Goal: Task Accomplishment & Management: Complete application form

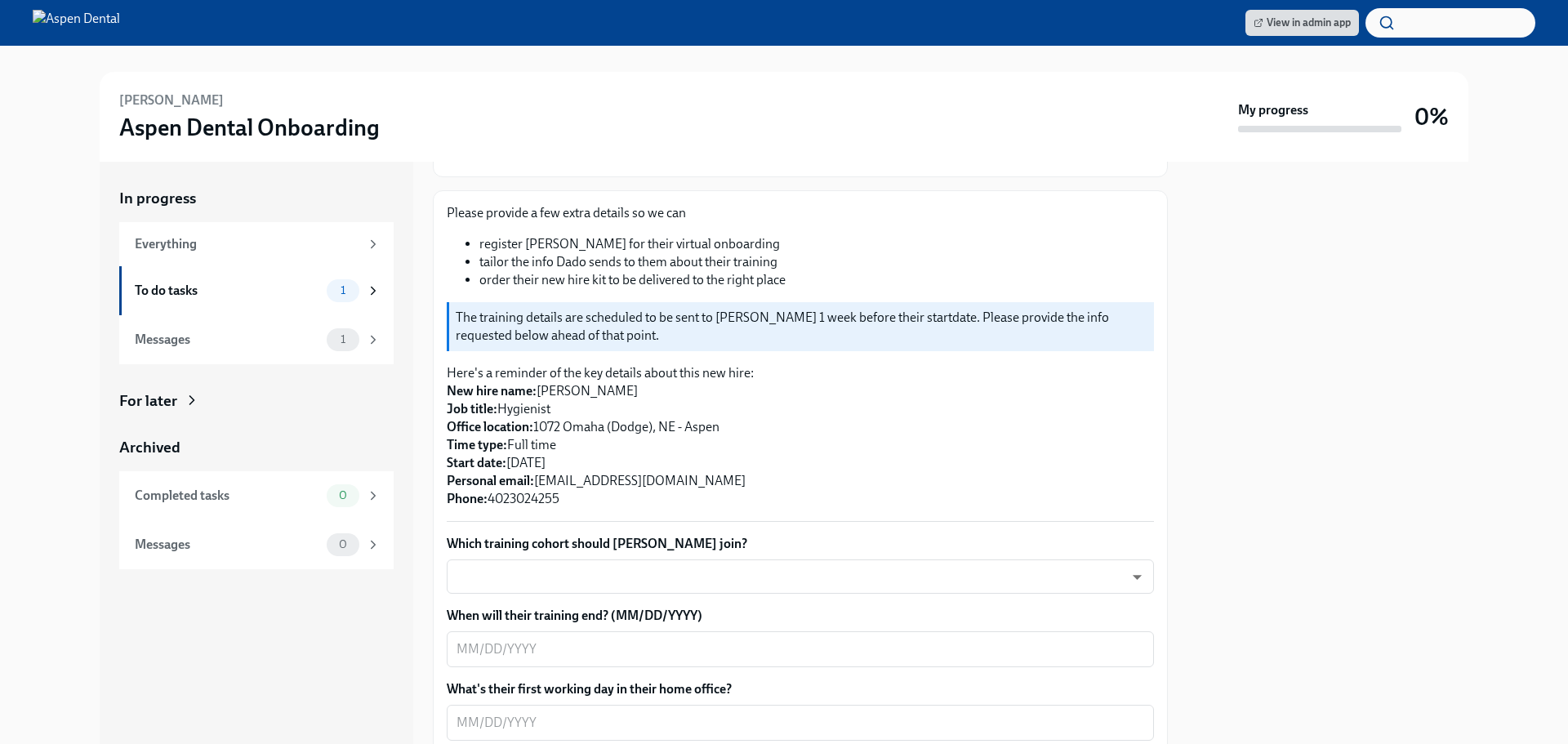
scroll to position [164, 0]
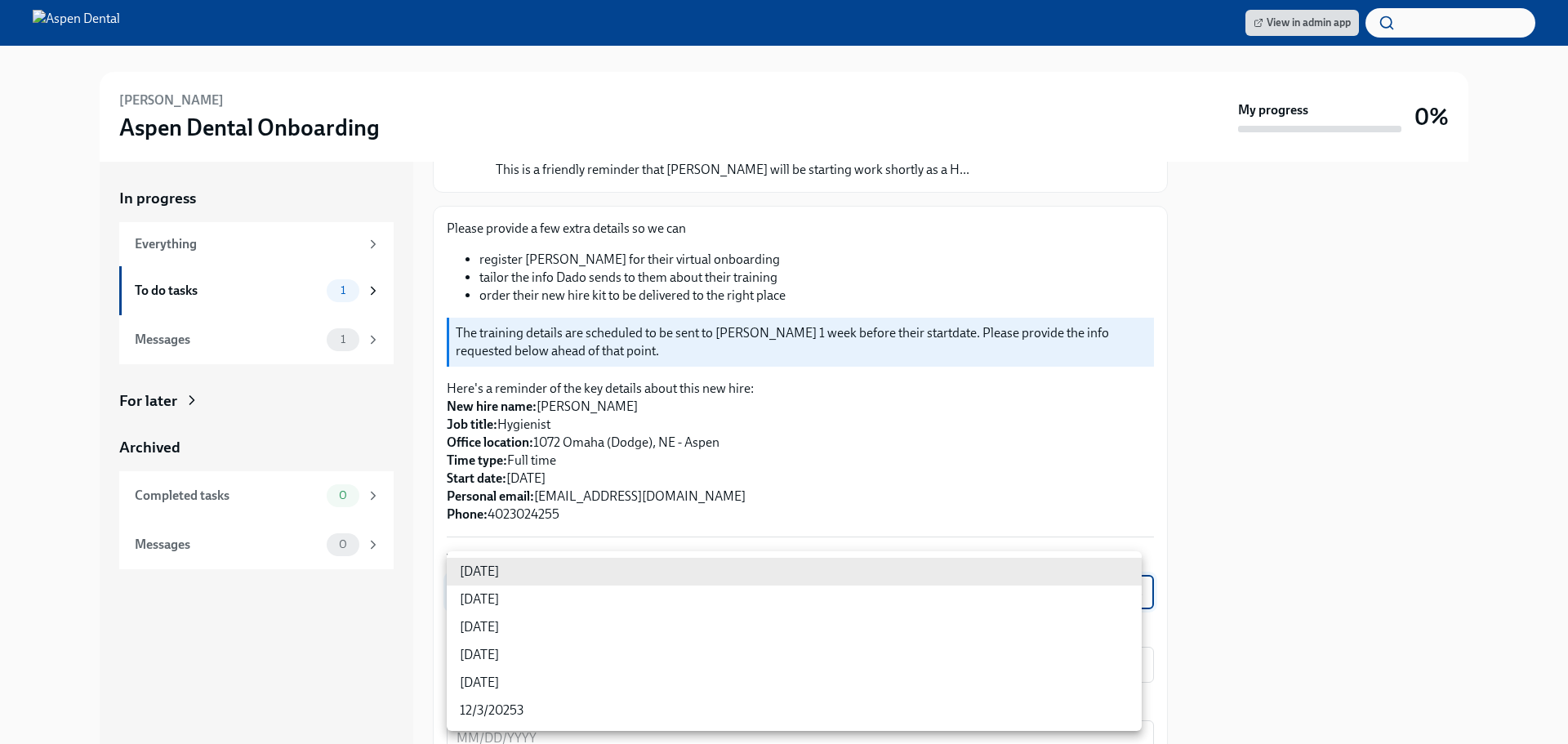
click at [835, 579] on body "View in admin app [PERSON_NAME] Aspen Dental Onboarding My progress 0% In progr…" at bounding box center [784, 372] width 1568 height 744
click at [504, 625] on li "[DATE]" at bounding box center [794, 627] width 695 height 28
type input "xIpes1xNG"
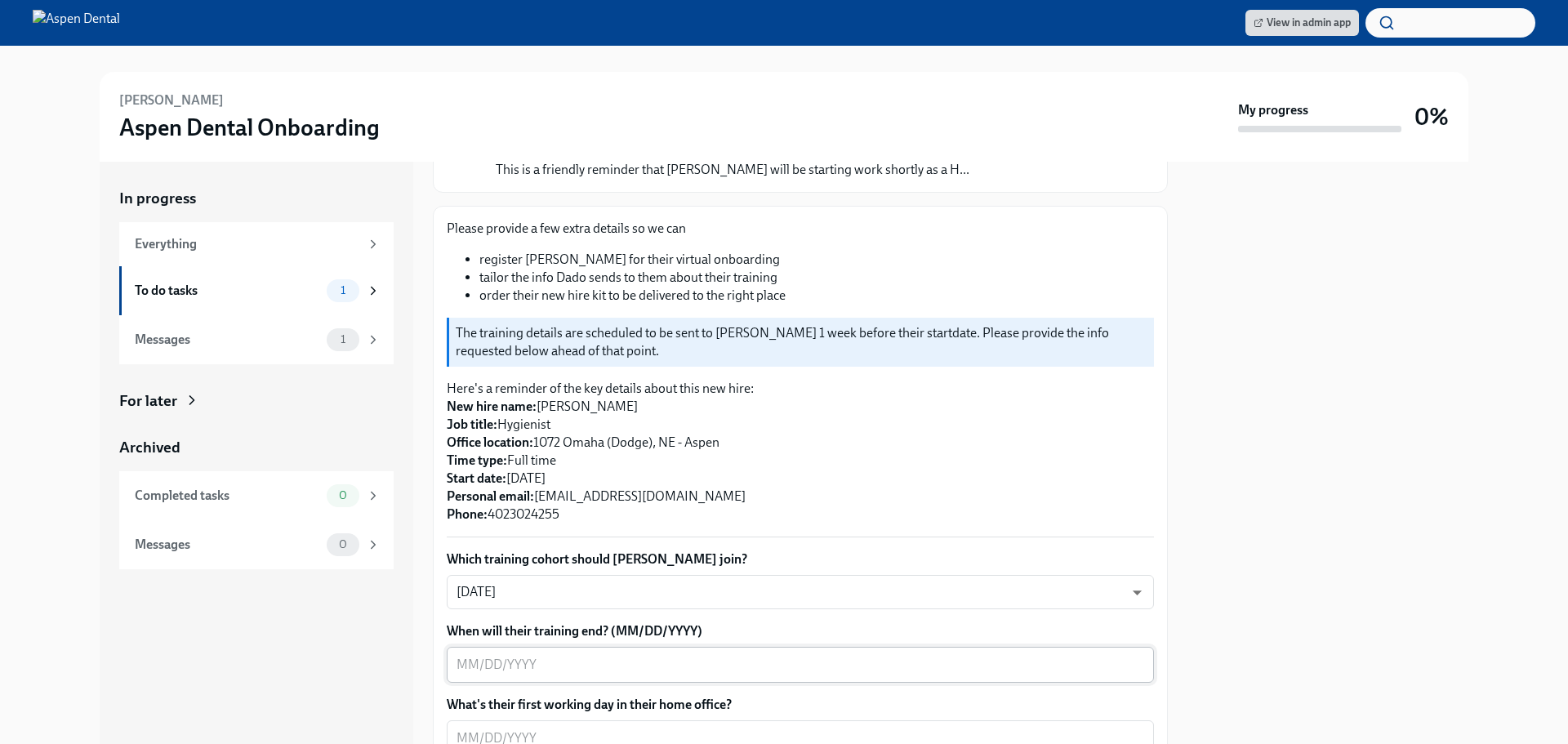
click at [559, 659] on textarea "When will their training end? (MM/DD/YYYY)" at bounding box center [800, 664] width 688 height 20
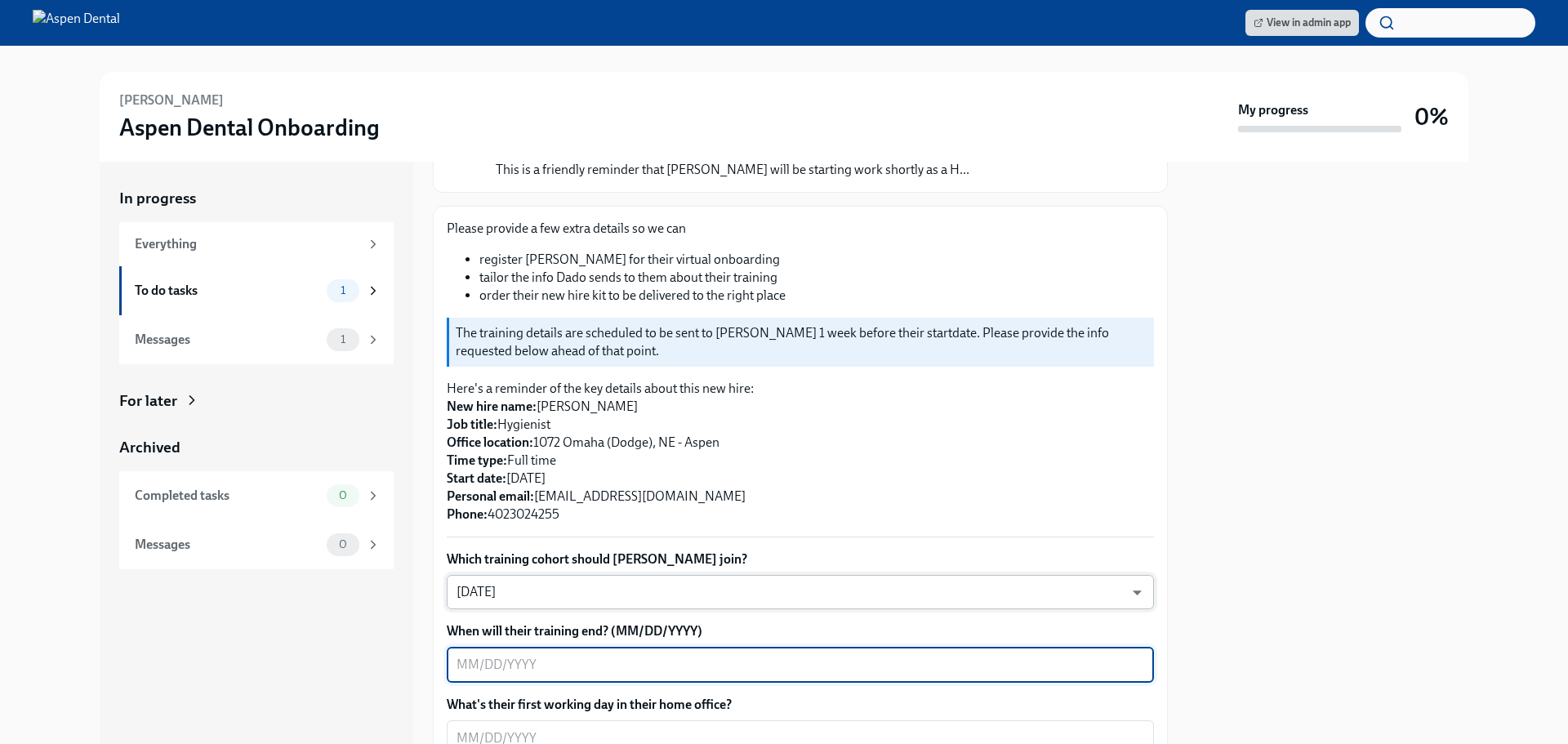
scroll to position [326, 0]
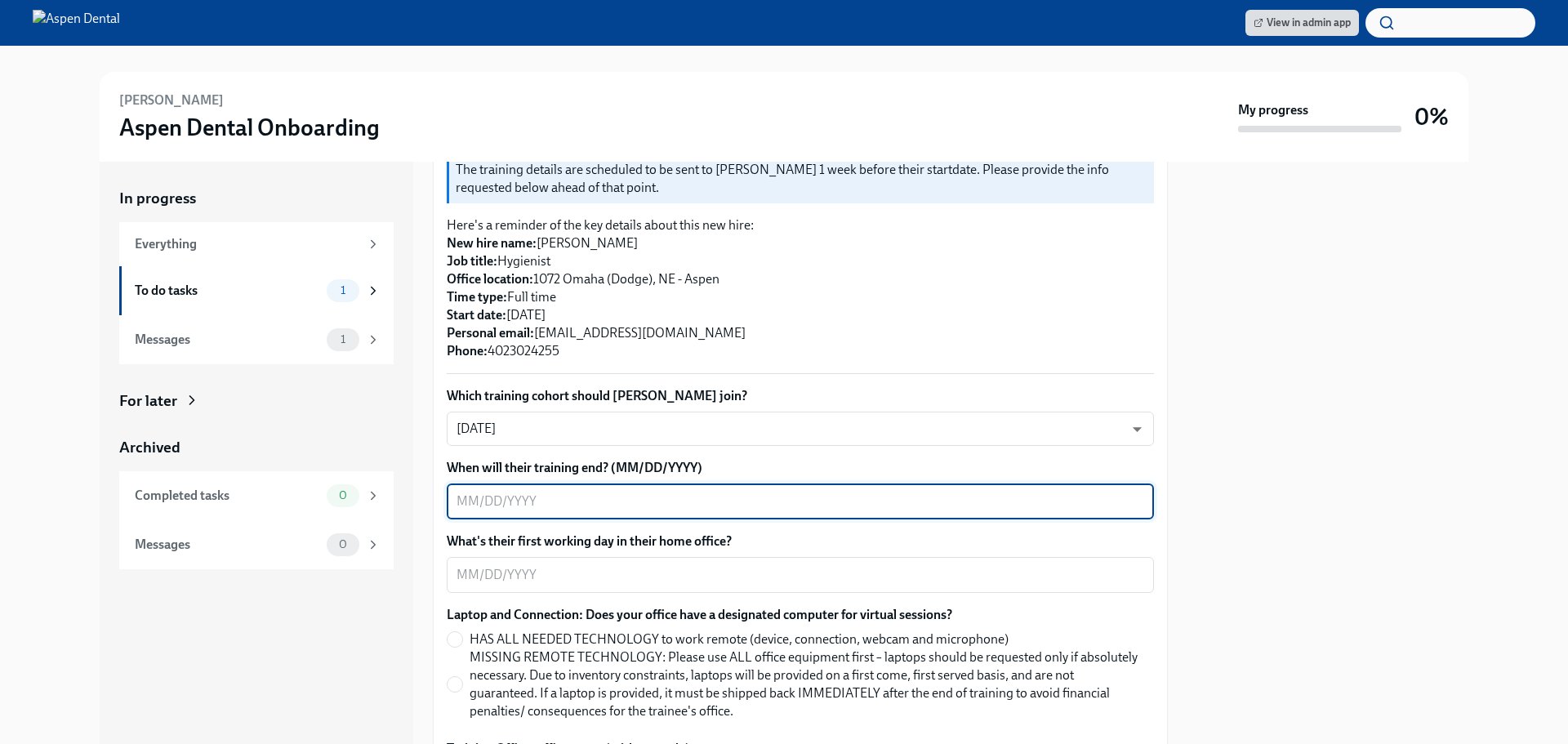
click at [627, 504] on textarea "When will their training end? (MM/DD/YYYY)" at bounding box center [800, 500] width 688 height 20
type textarea "0"
type textarea "[DATE]"
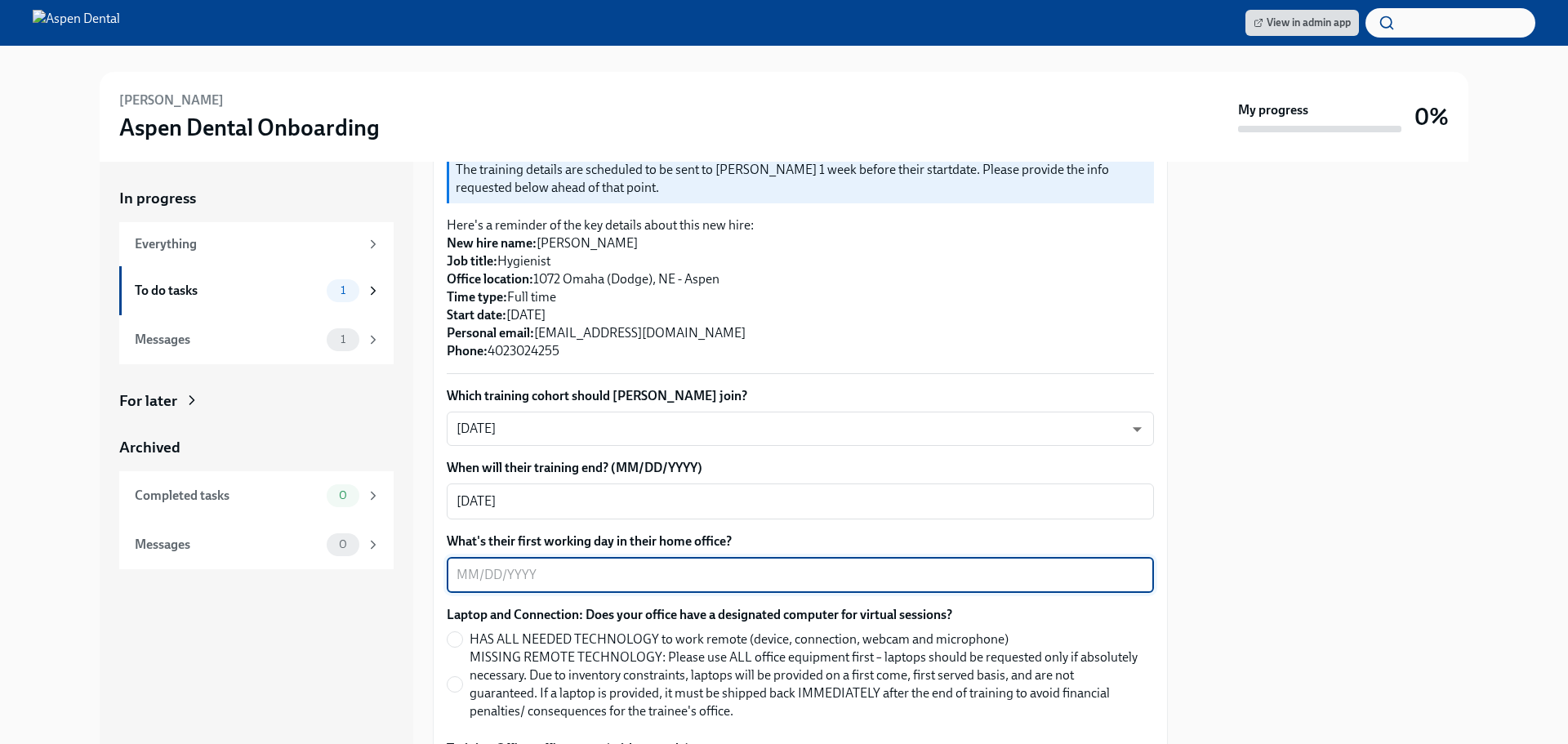
click at [740, 578] on textarea "What's their first working day in their home office?" at bounding box center [800, 575] width 688 height 20
click at [533, 578] on textarea "What's their first working day in their home office?" at bounding box center [800, 575] width 688 height 20
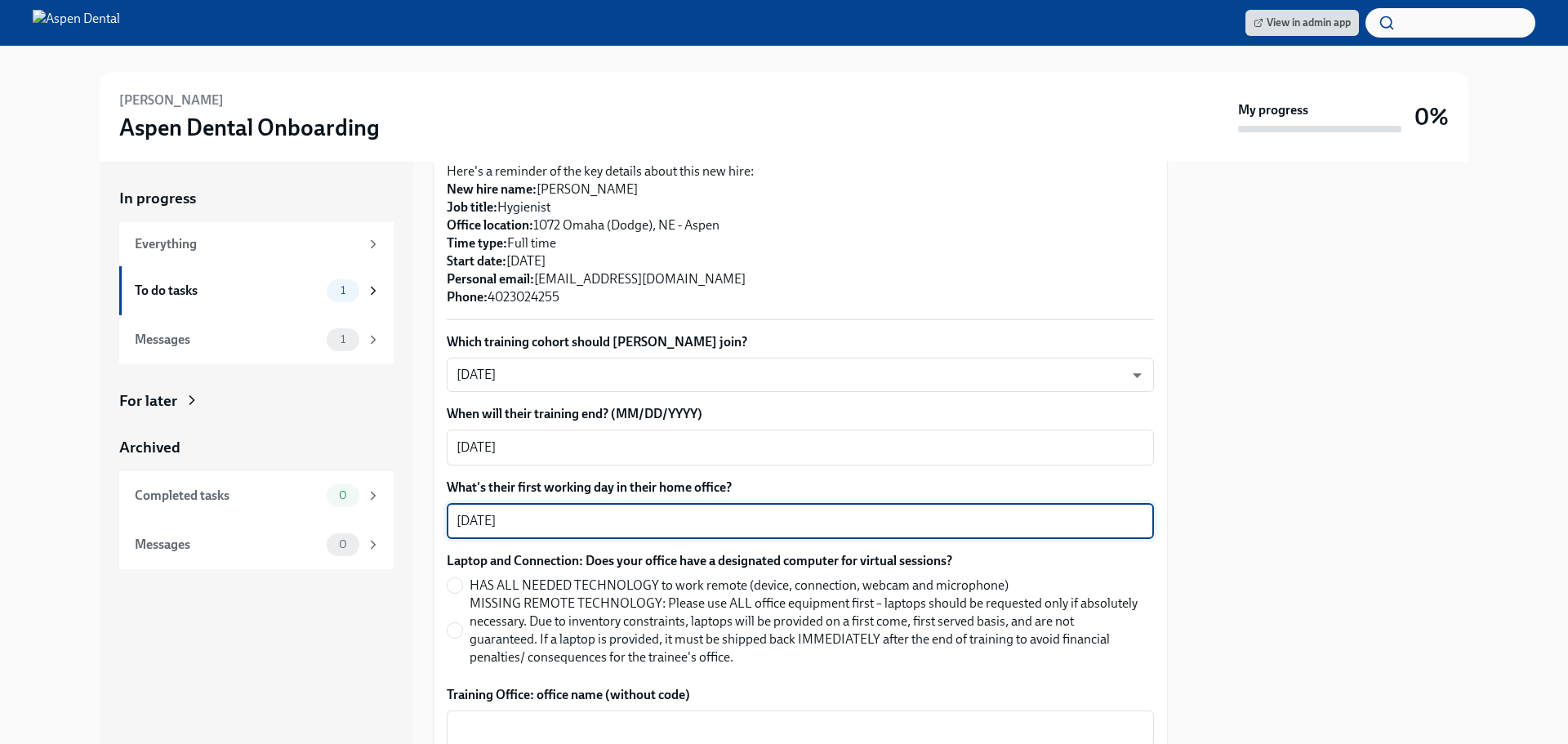
scroll to position [490, 0]
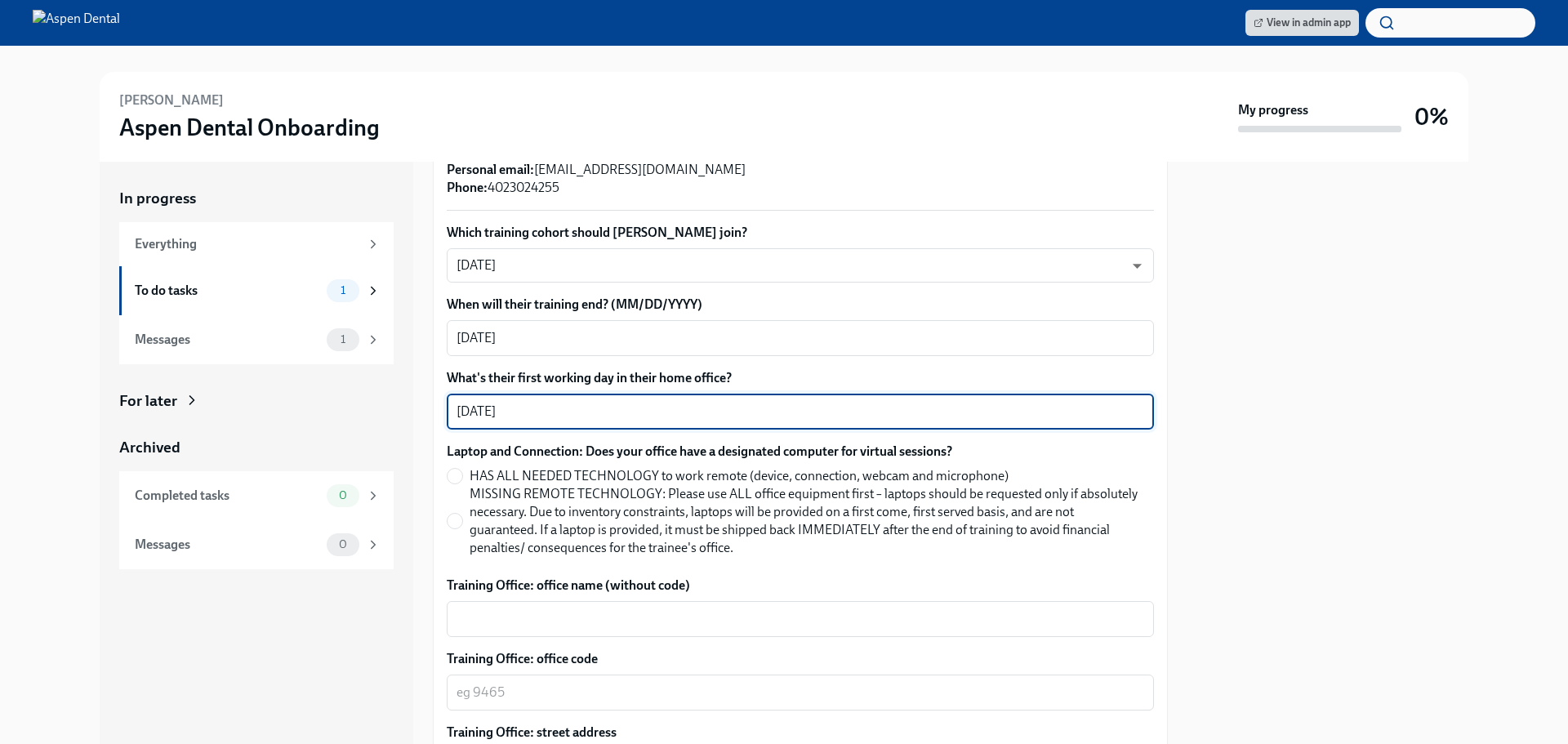
type textarea "[DATE]"
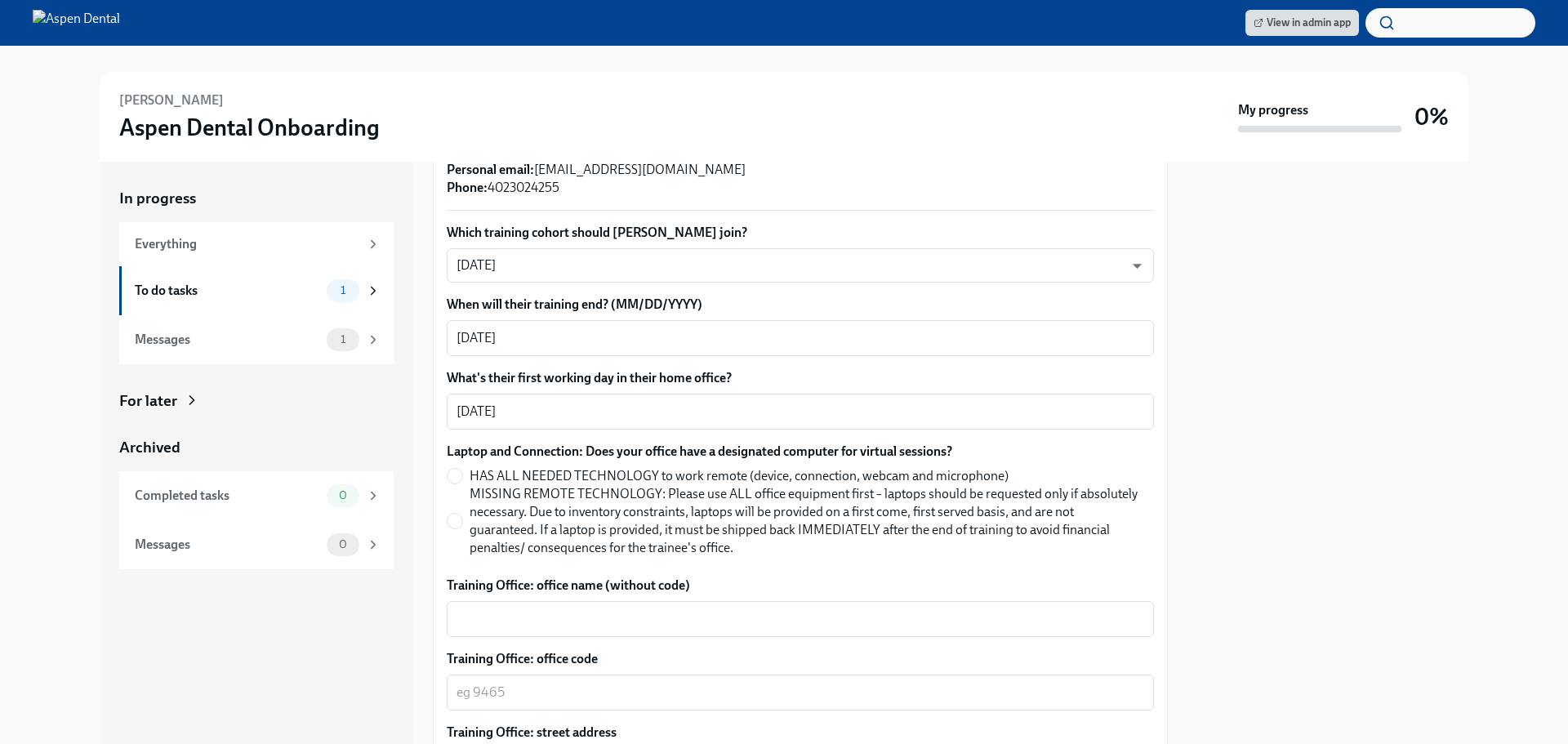
click at [463, 476] on label "HAS ALL NEEDED TECHNOLOGY to work remote (device, connection, webcam and microp…" at bounding box center [794, 475] width 695 height 18
click at [462, 476] on input "HAS ALL NEEDED TECHNOLOGY to work remote (device, connection, webcam and microp…" at bounding box center [456, 476] width 15 height 15
radio input "true"
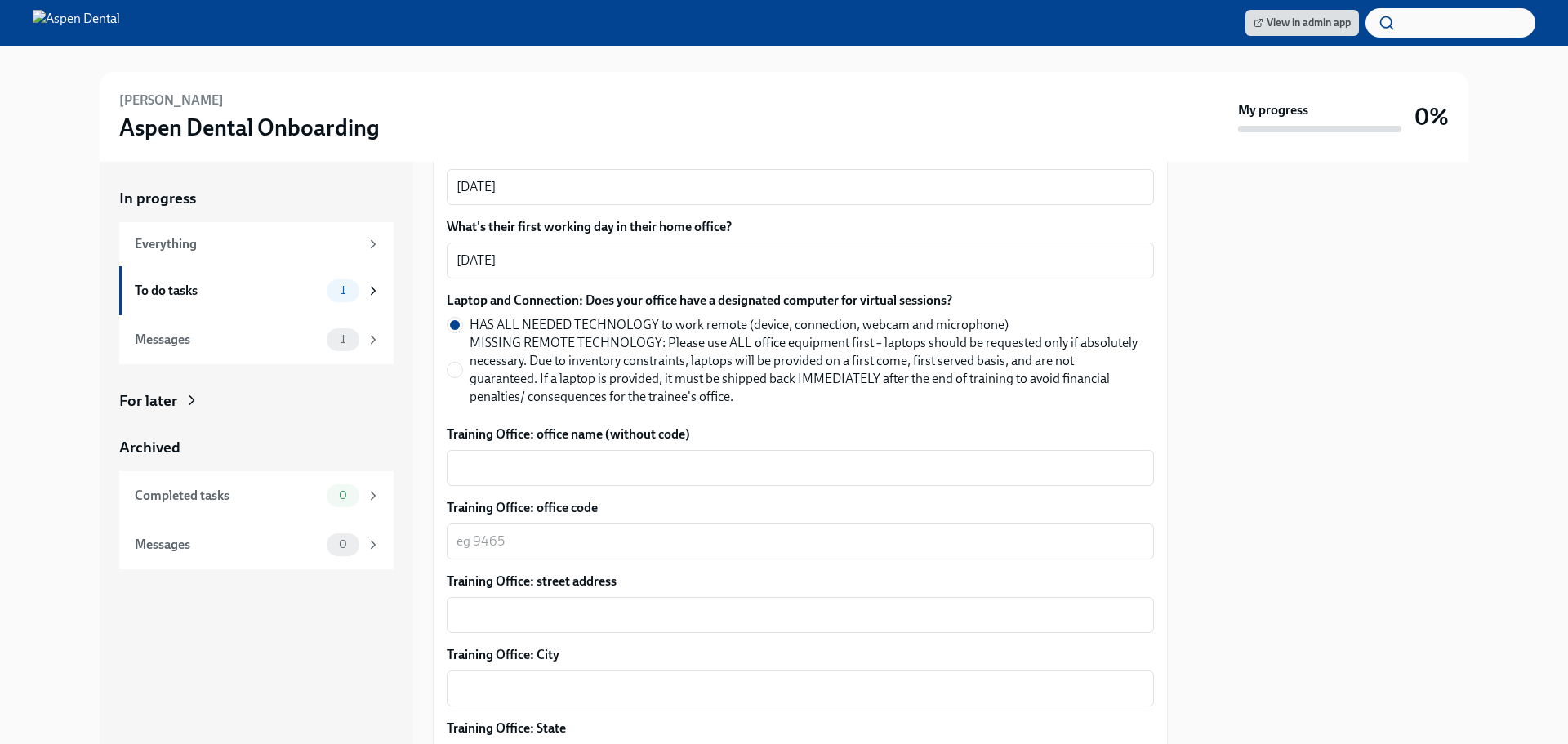
scroll to position [653, 0]
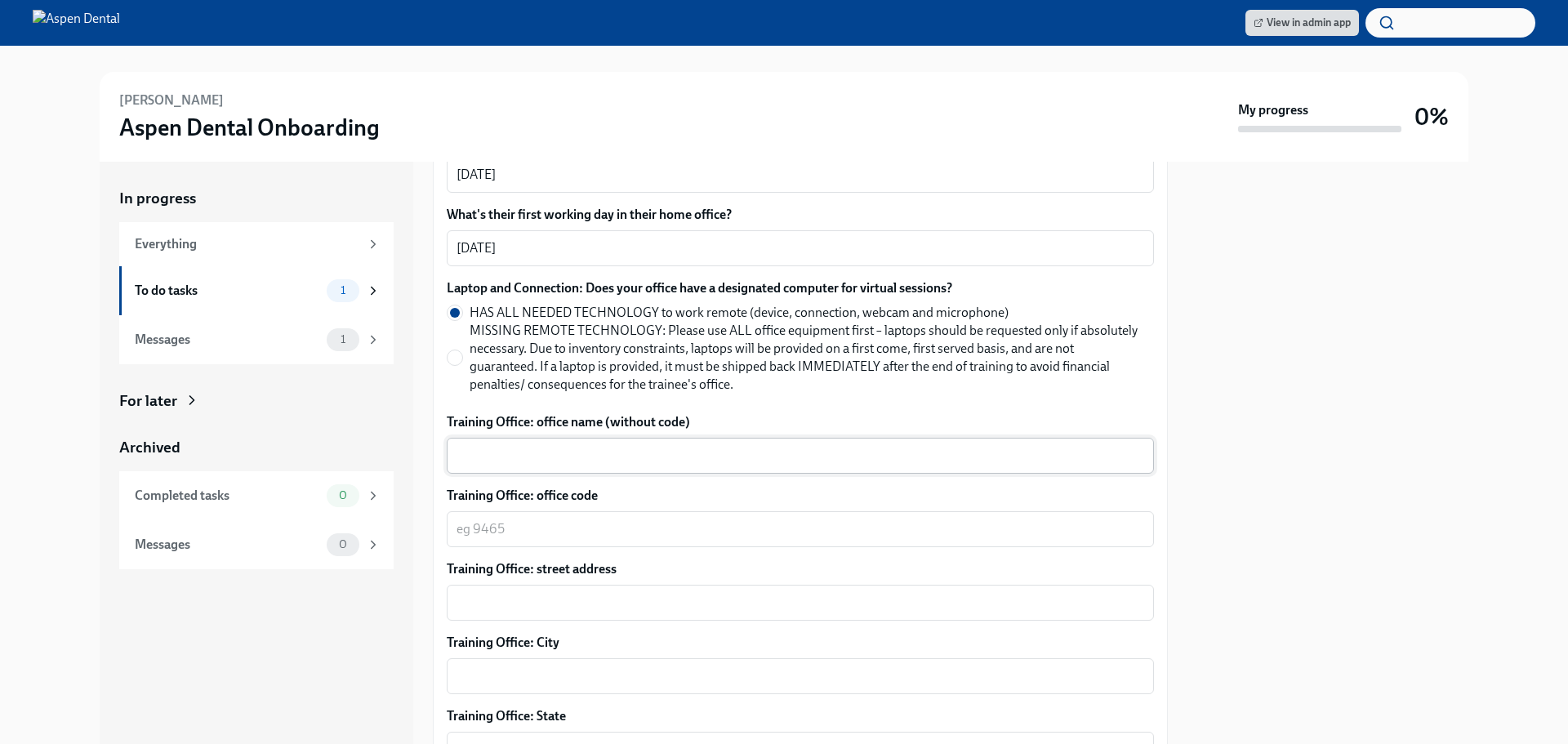
click at [612, 457] on textarea "Training Office: office name (without code)" at bounding box center [800, 455] width 688 height 20
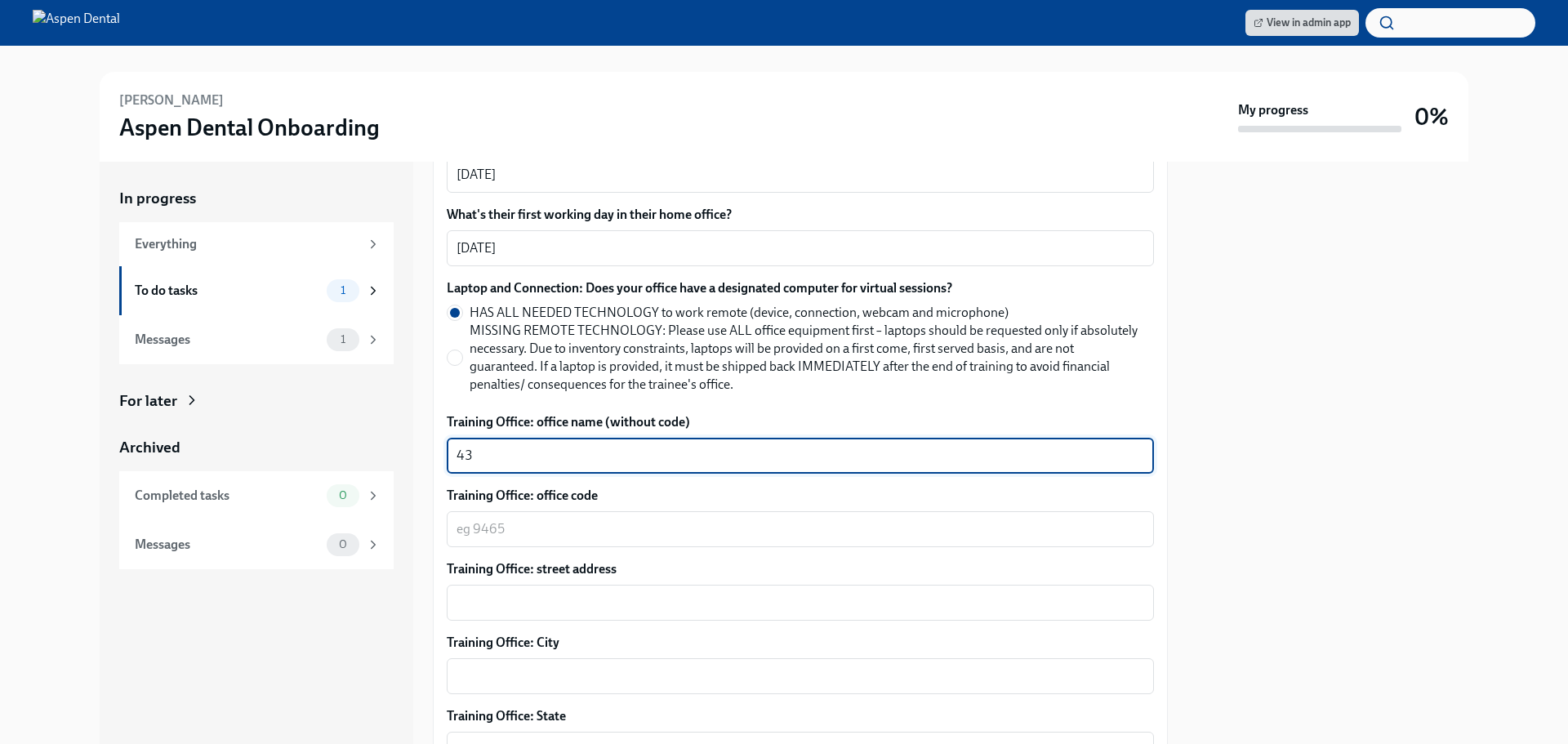
type textarea "4"
type textarea "Papillion, [GEOGRAPHIC_DATA]"
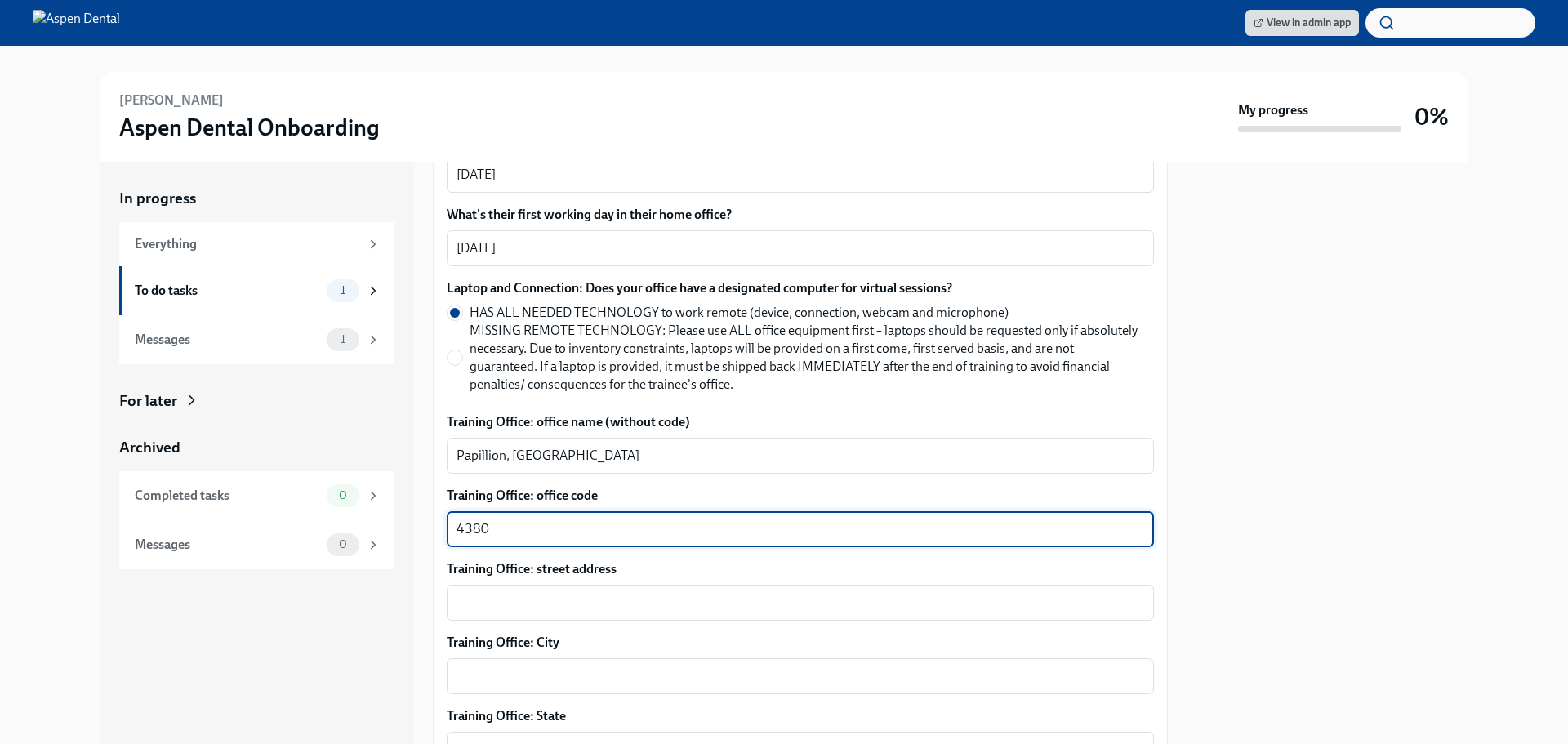
type textarea "4380"
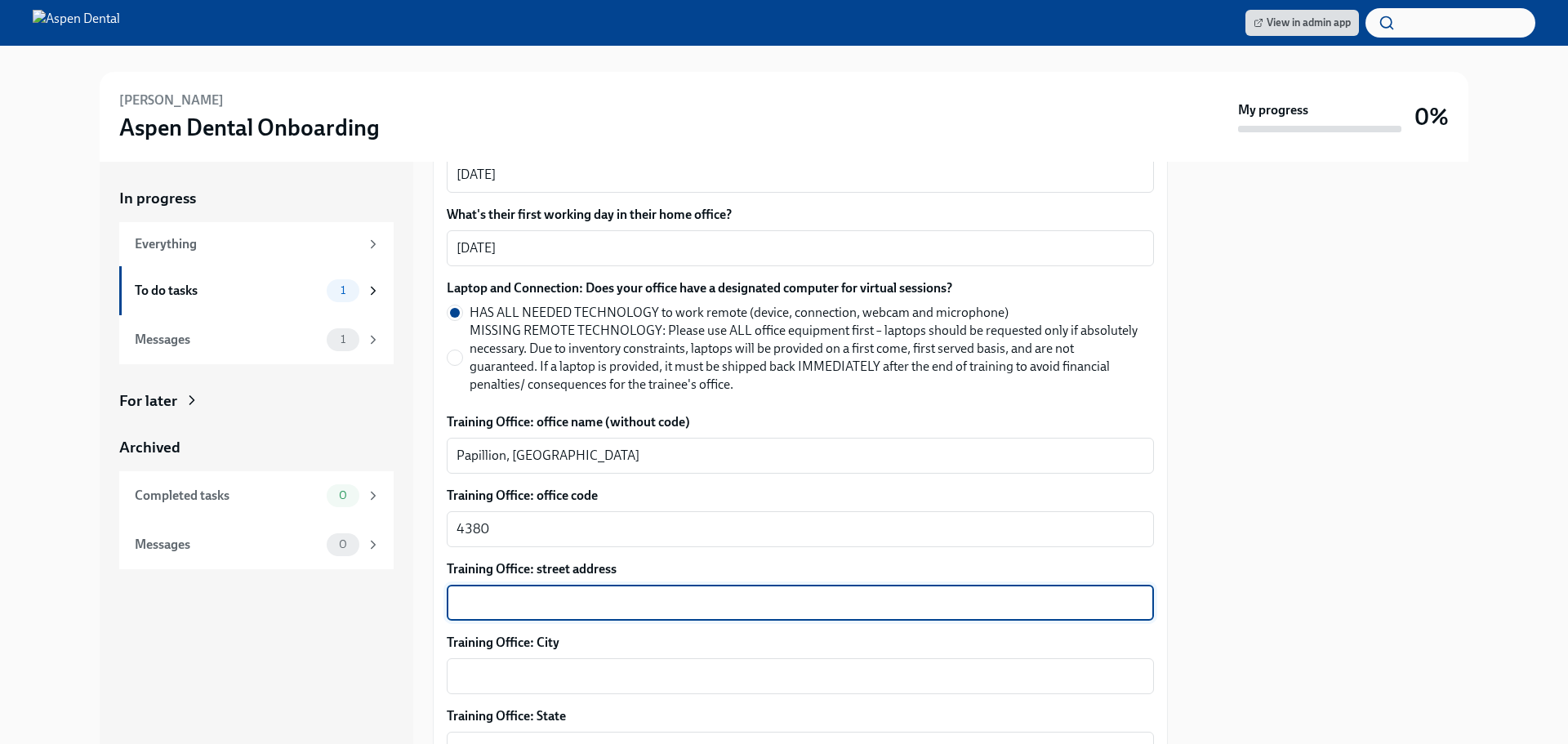
paste textarea "[STREET_ADDRESS]"
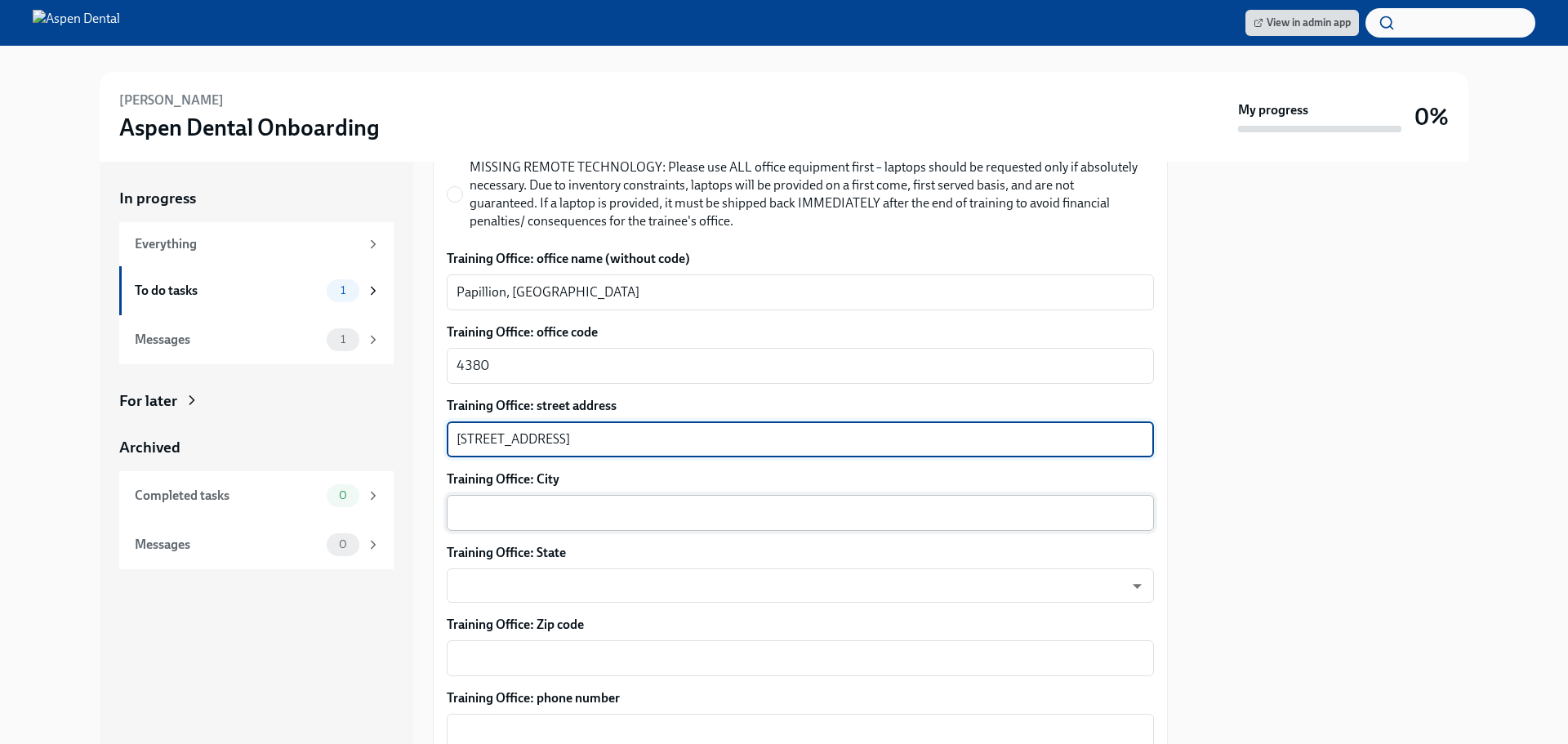
type textarea "[STREET_ADDRESS]"
click at [530, 508] on textarea "Training Office: City" at bounding box center [800, 513] width 688 height 20
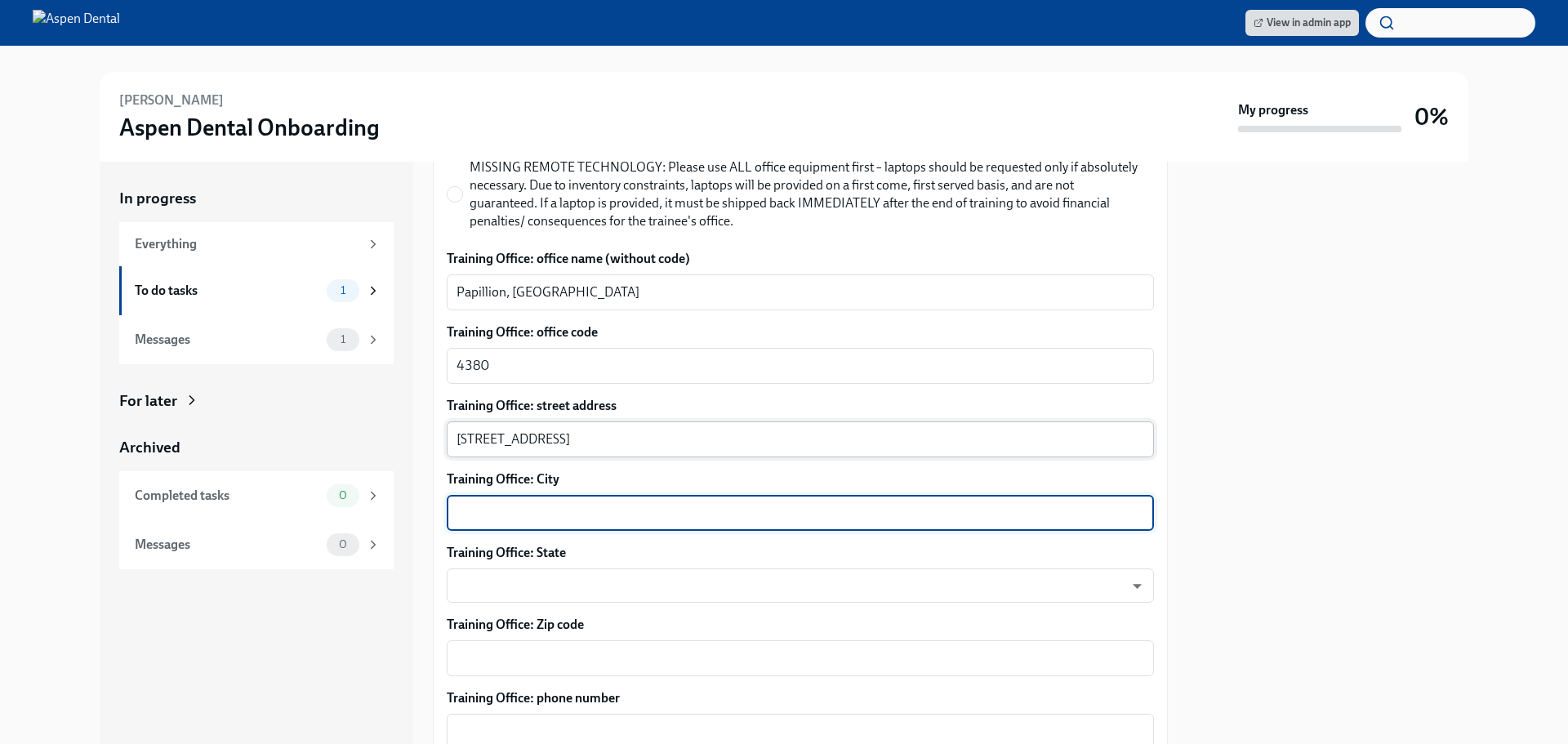
click at [624, 435] on textarea "[STREET_ADDRESS]" at bounding box center [800, 438] width 688 height 20
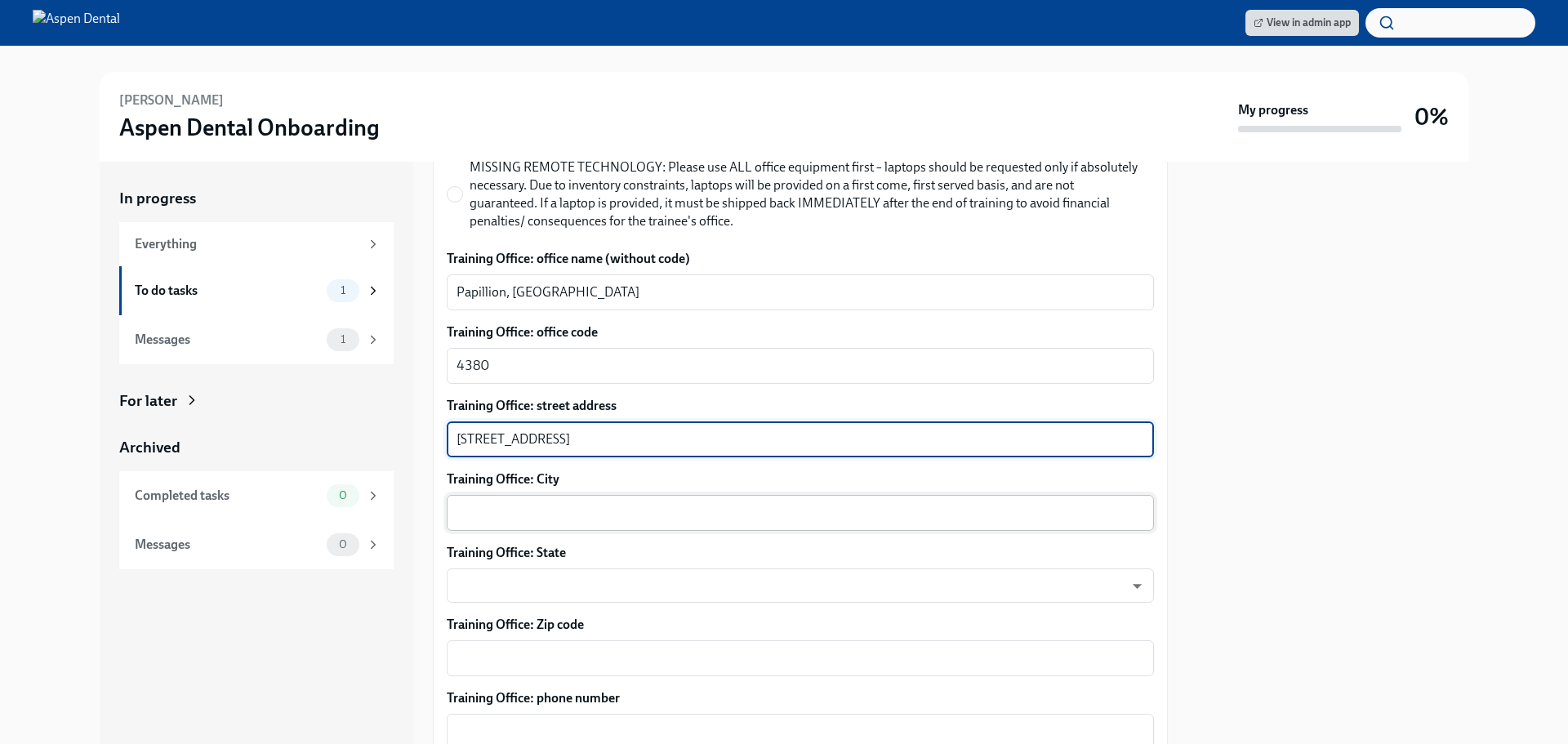
click at [536, 519] on textarea "Training Office: City" at bounding box center [800, 513] width 688 height 20
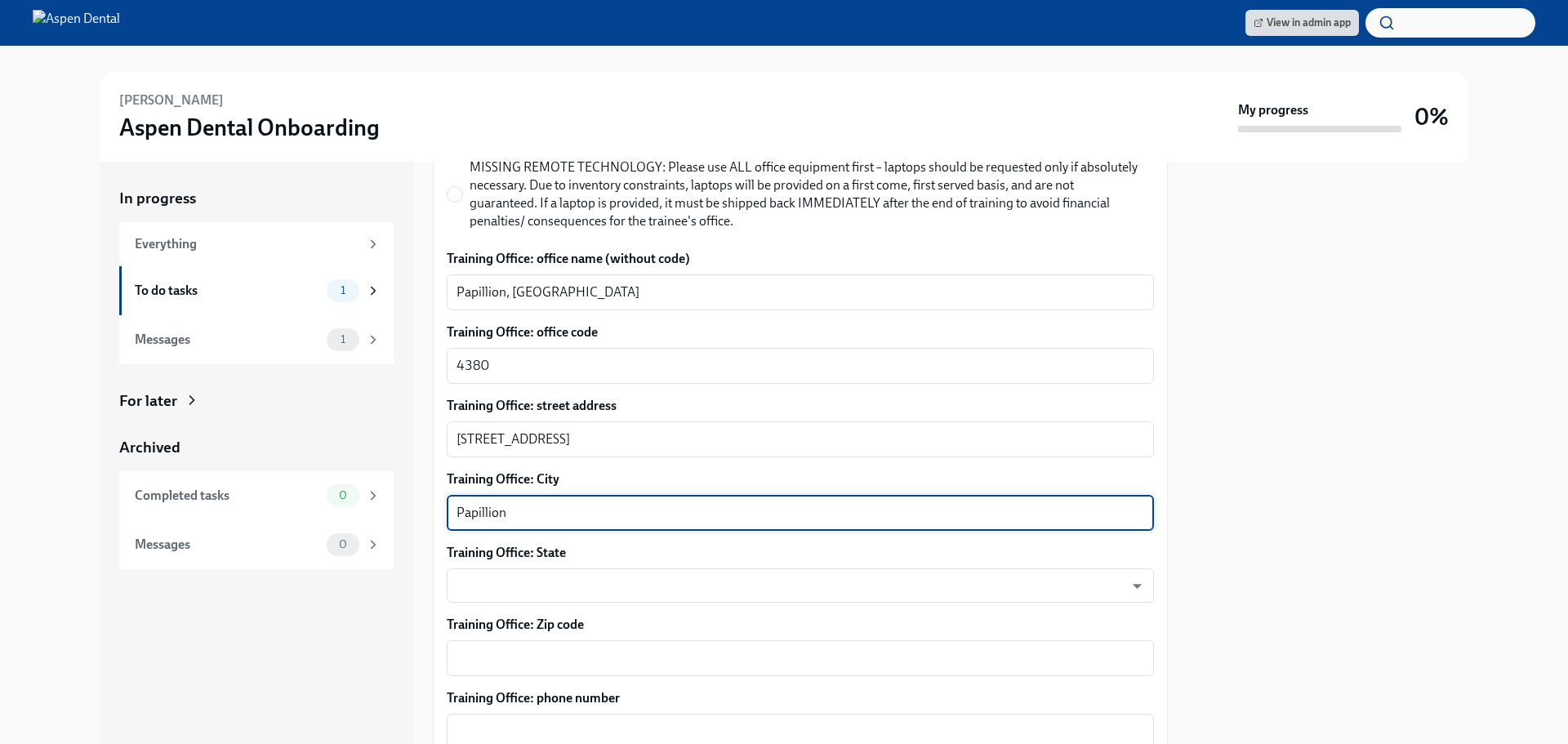
type textarea "Papillion"
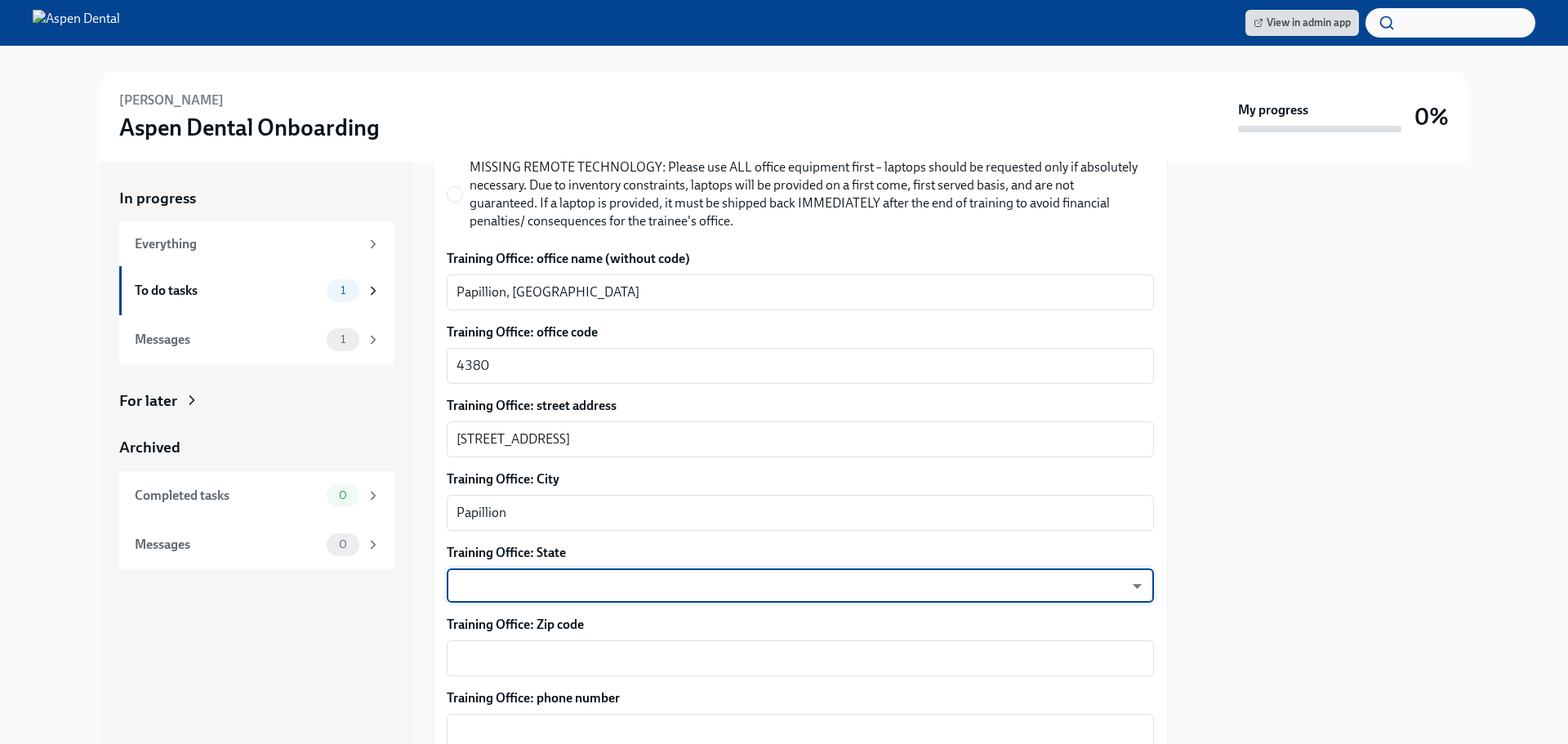
click at [542, 574] on body "View in admin app [PERSON_NAME] Aspen Dental Onboarding My progress 0% In progr…" at bounding box center [784, 372] width 1568 height 744
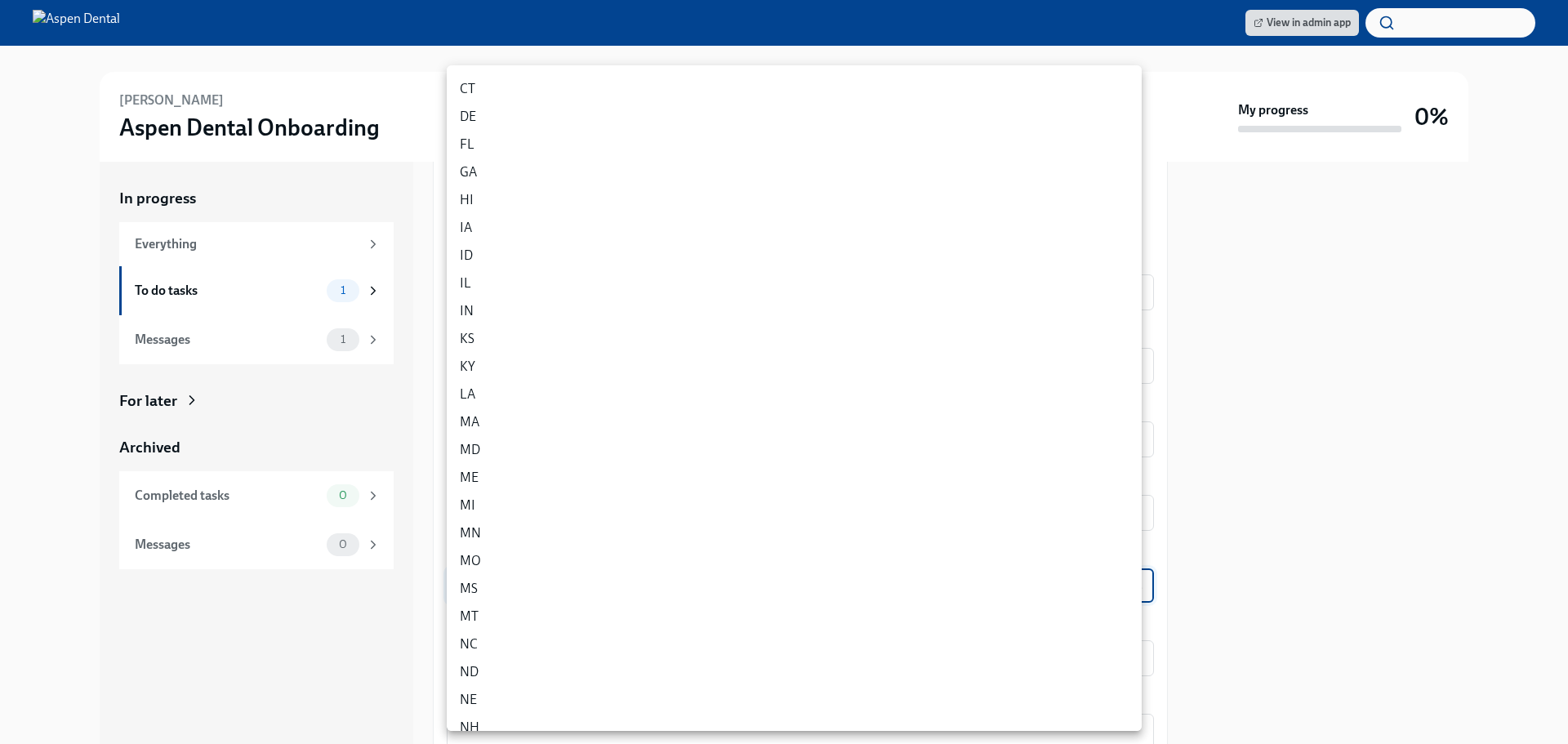
scroll to position [245, 0]
click at [487, 615] on li "NE" at bounding box center [794, 618] width 695 height 28
type input "Q0w5mgWft"
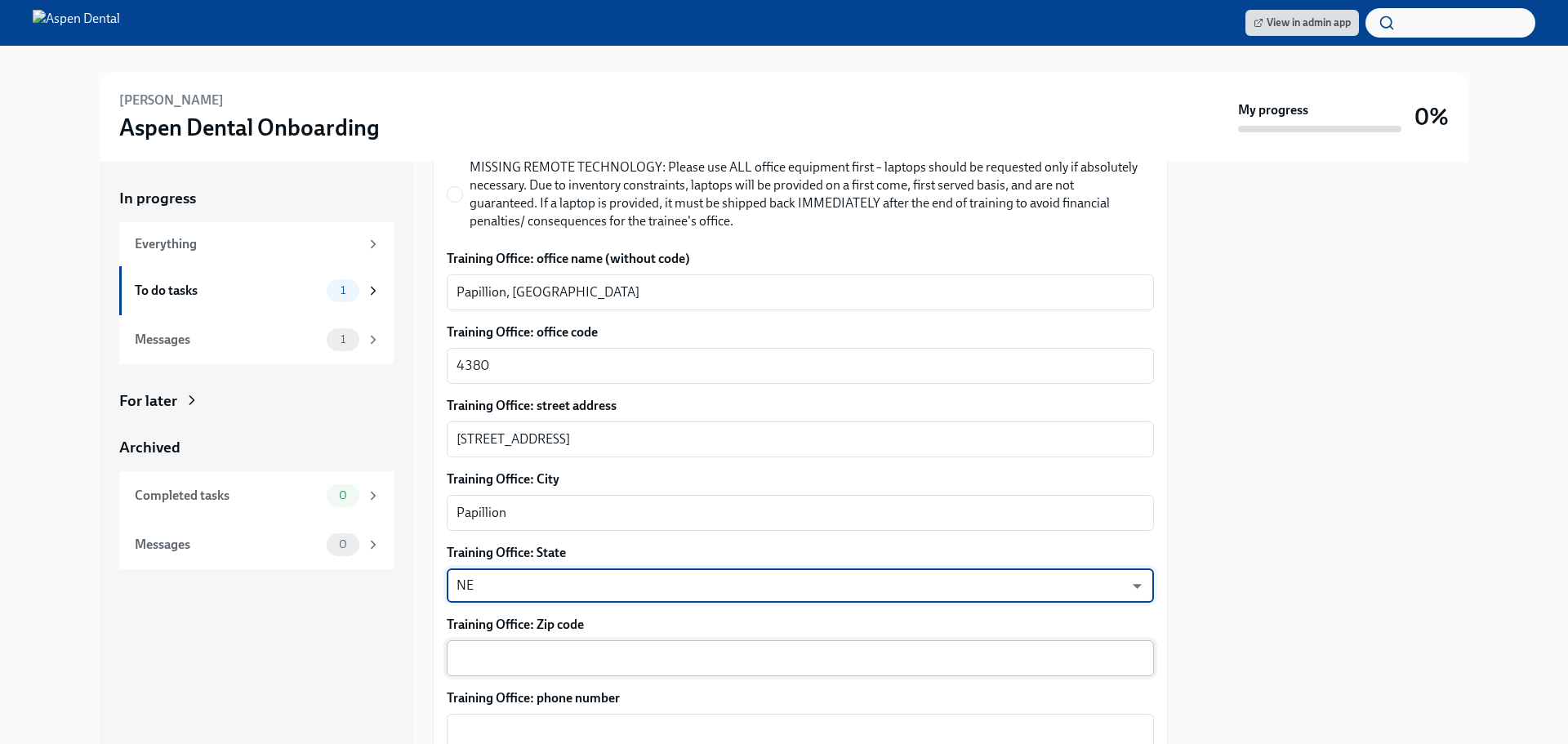
click at [490, 643] on div "x ​" at bounding box center [801, 657] width 708 height 36
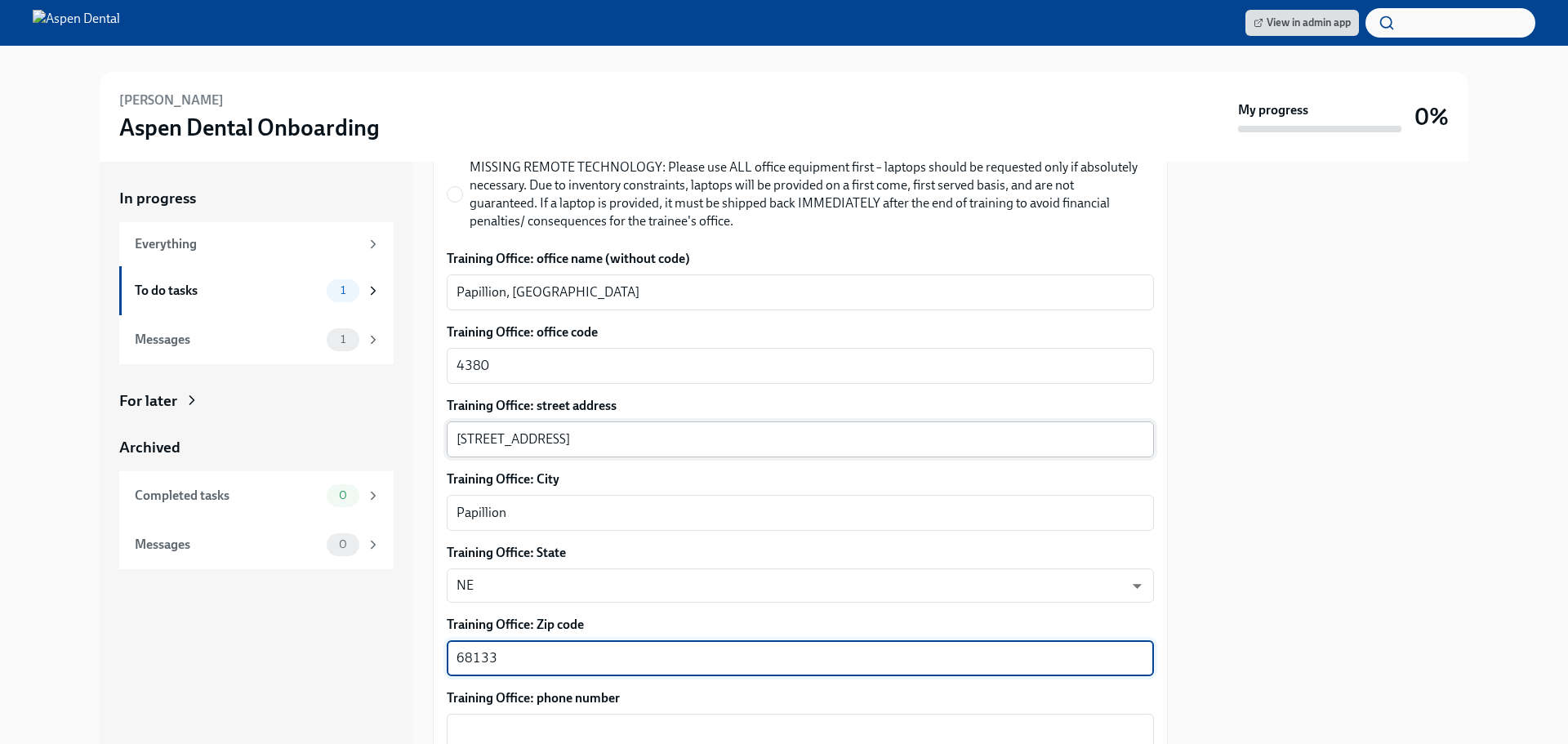
type textarea "68133"
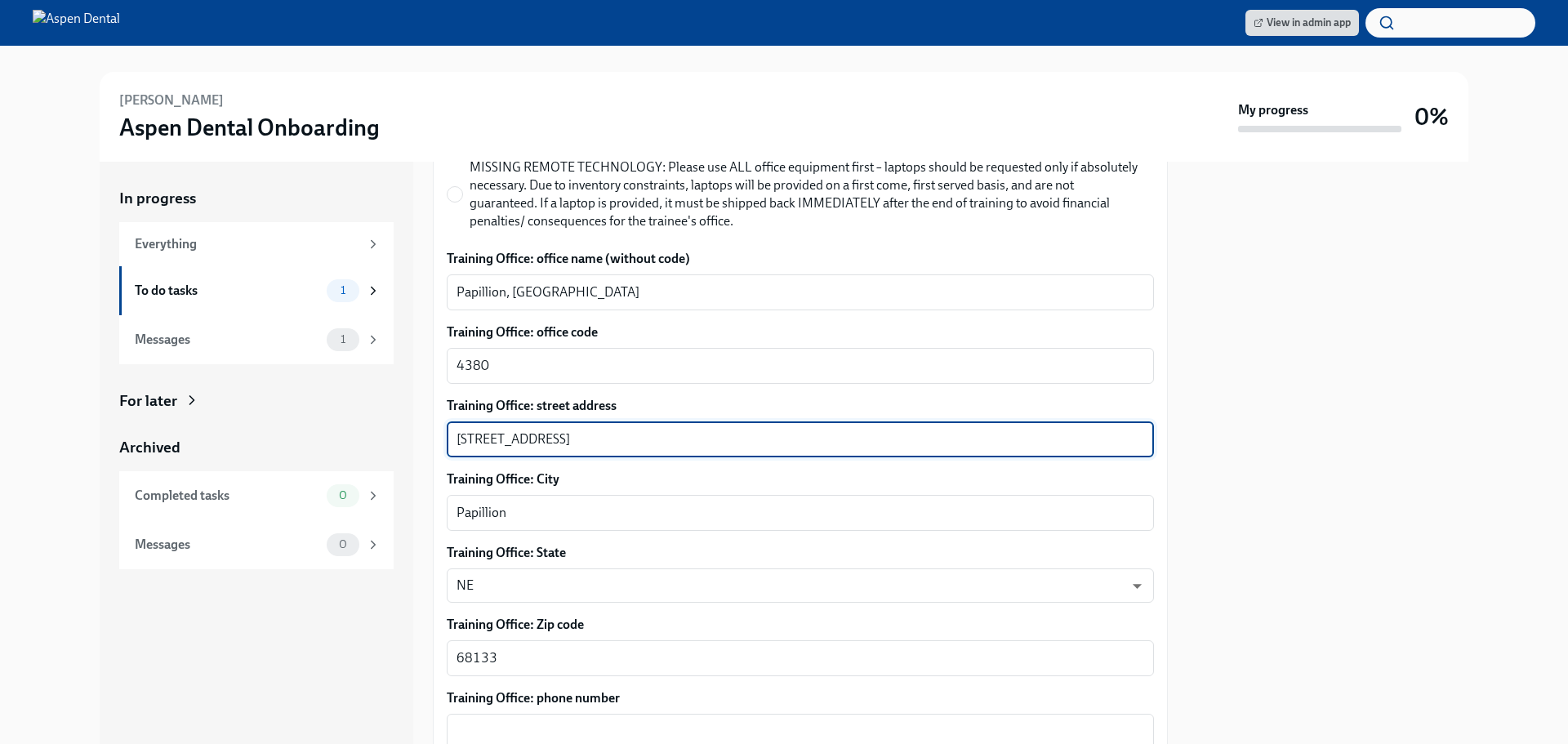
drag, startPoint x: 626, startPoint y: 435, endPoint x: 781, endPoint y: 417, distance: 156.0
click at [781, 417] on div "Training Office: street address [STREET_ADDRESS] x ​" at bounding box center [801, 427] width 708 height 60
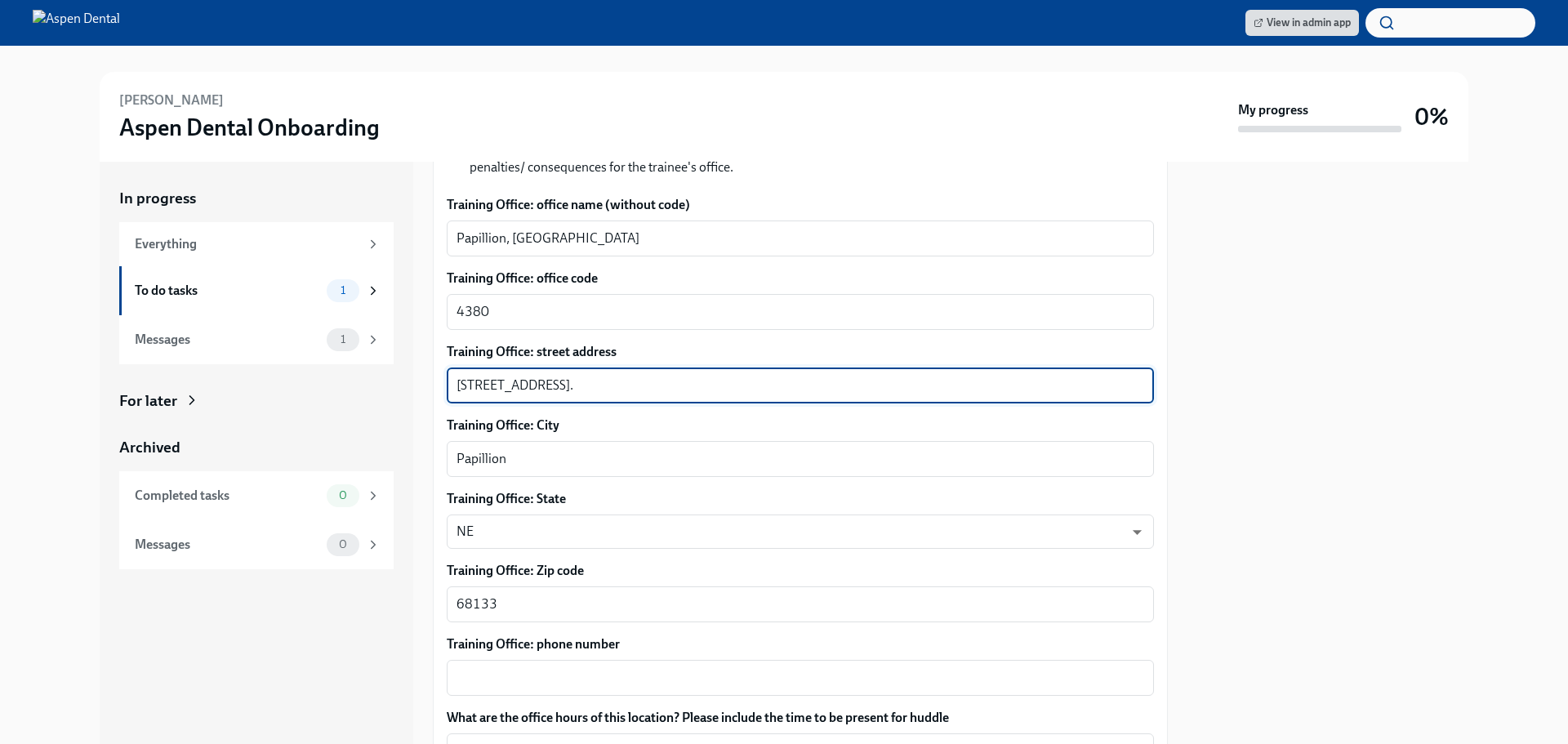
scroll to position [898, 0]
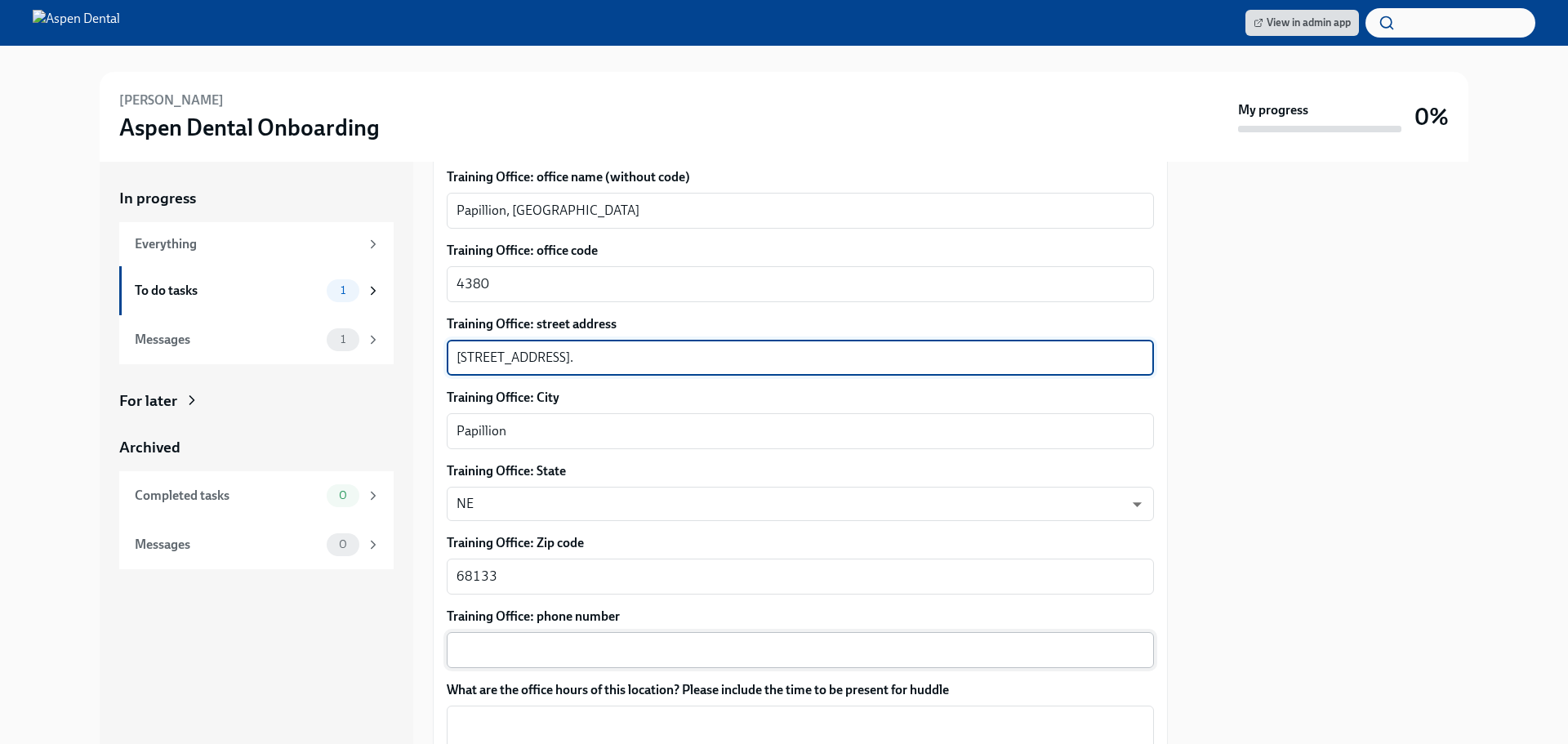
type textarea "[STREET_ADDRESS]."
click at [569, 644] on textarea "Training Office: phone number" at bounding box center [800, 649] width 688 height 20
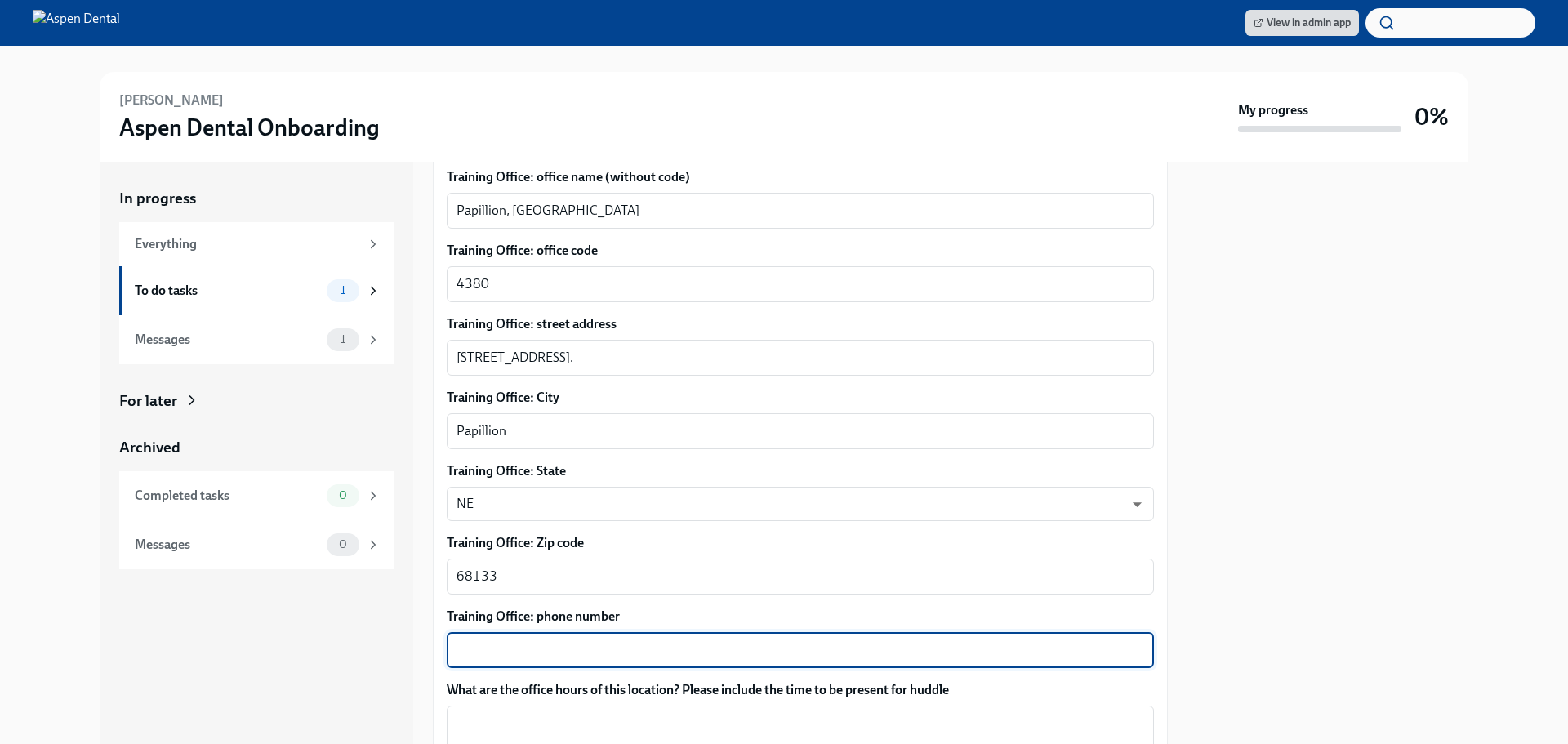
paste textarea "[PHONE_NUMBER]"
type textarea "[PHONE_NUMBER]"
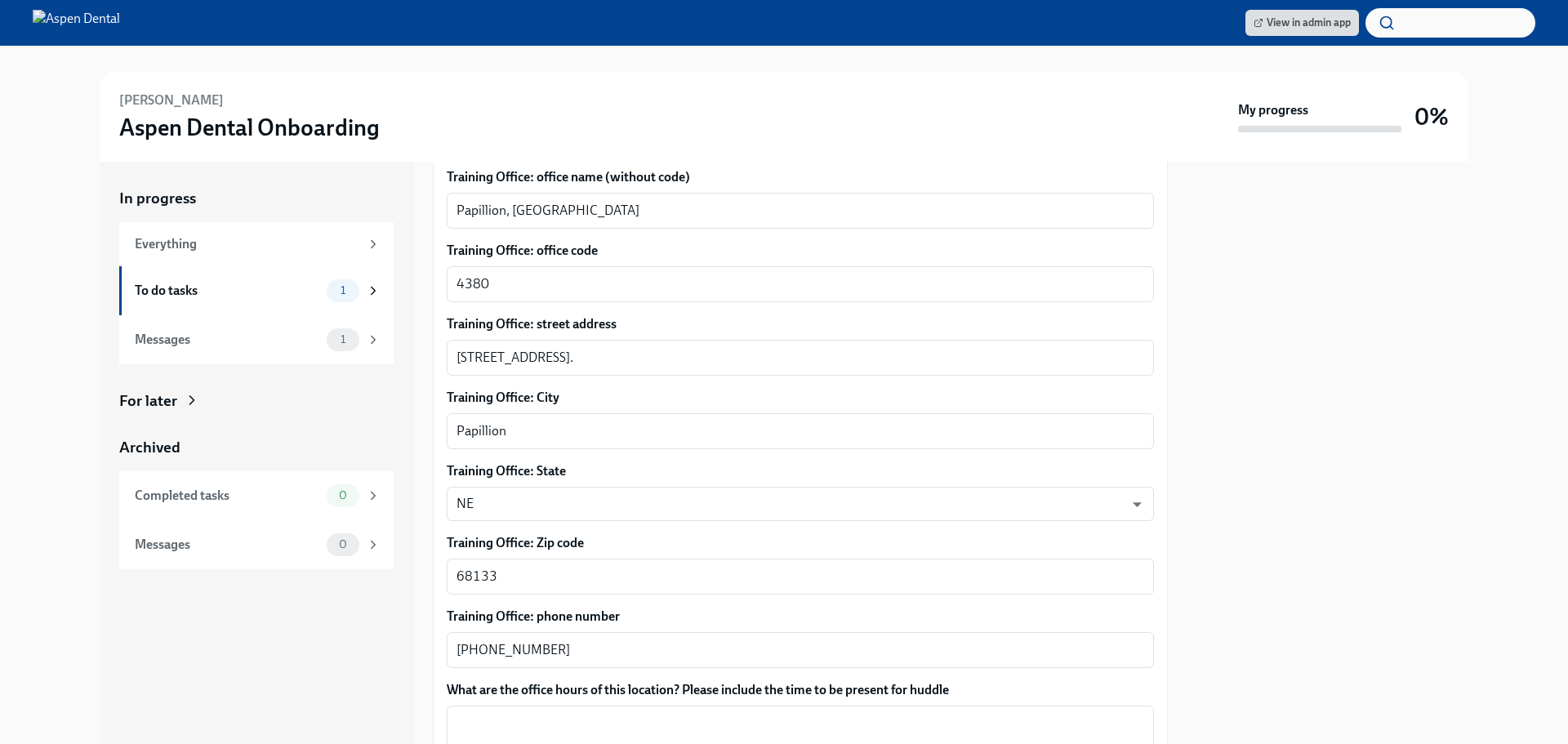
click at [1294, 438] on div at bounding box center [1328, 452] width 281 height 582
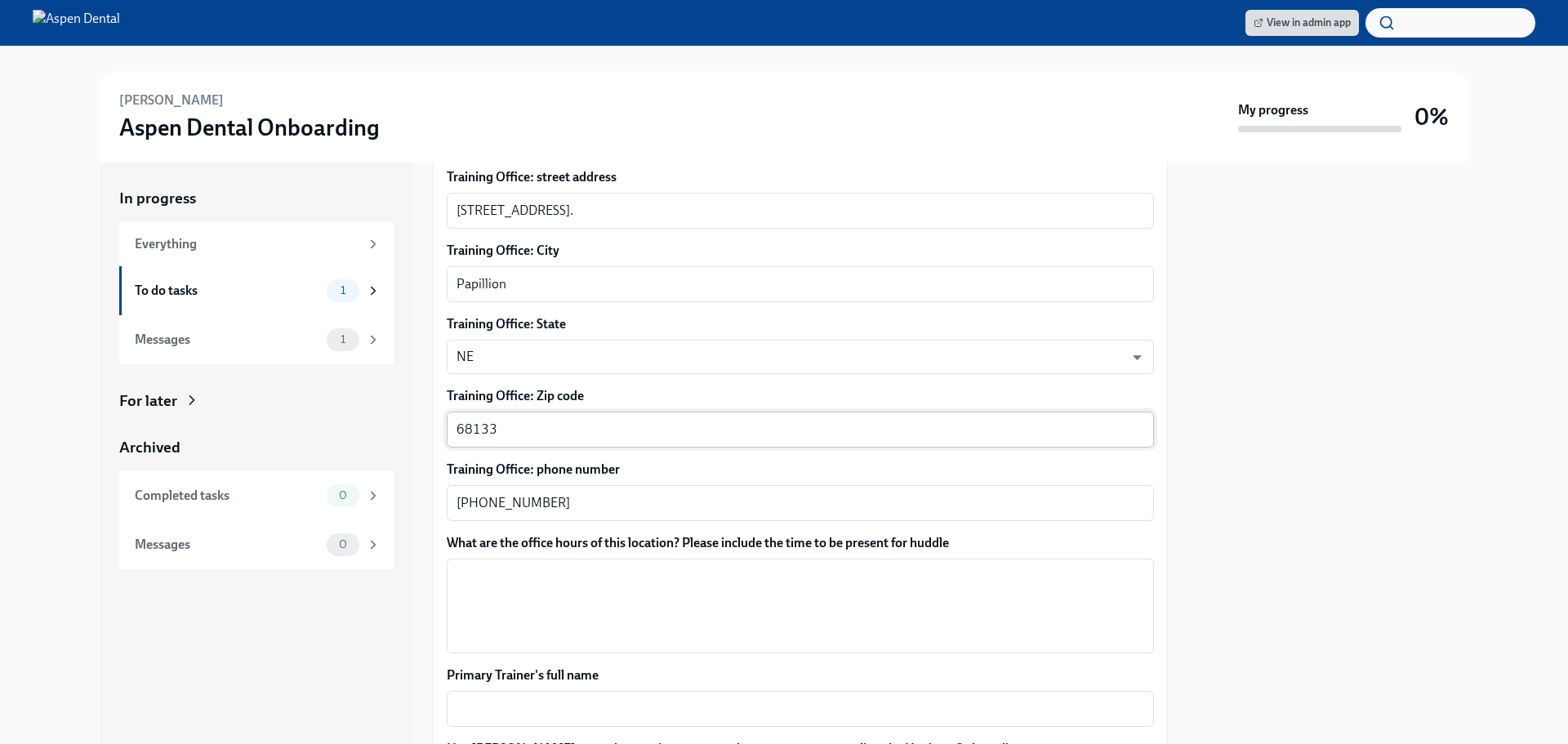
scroll to position [1061, 0]
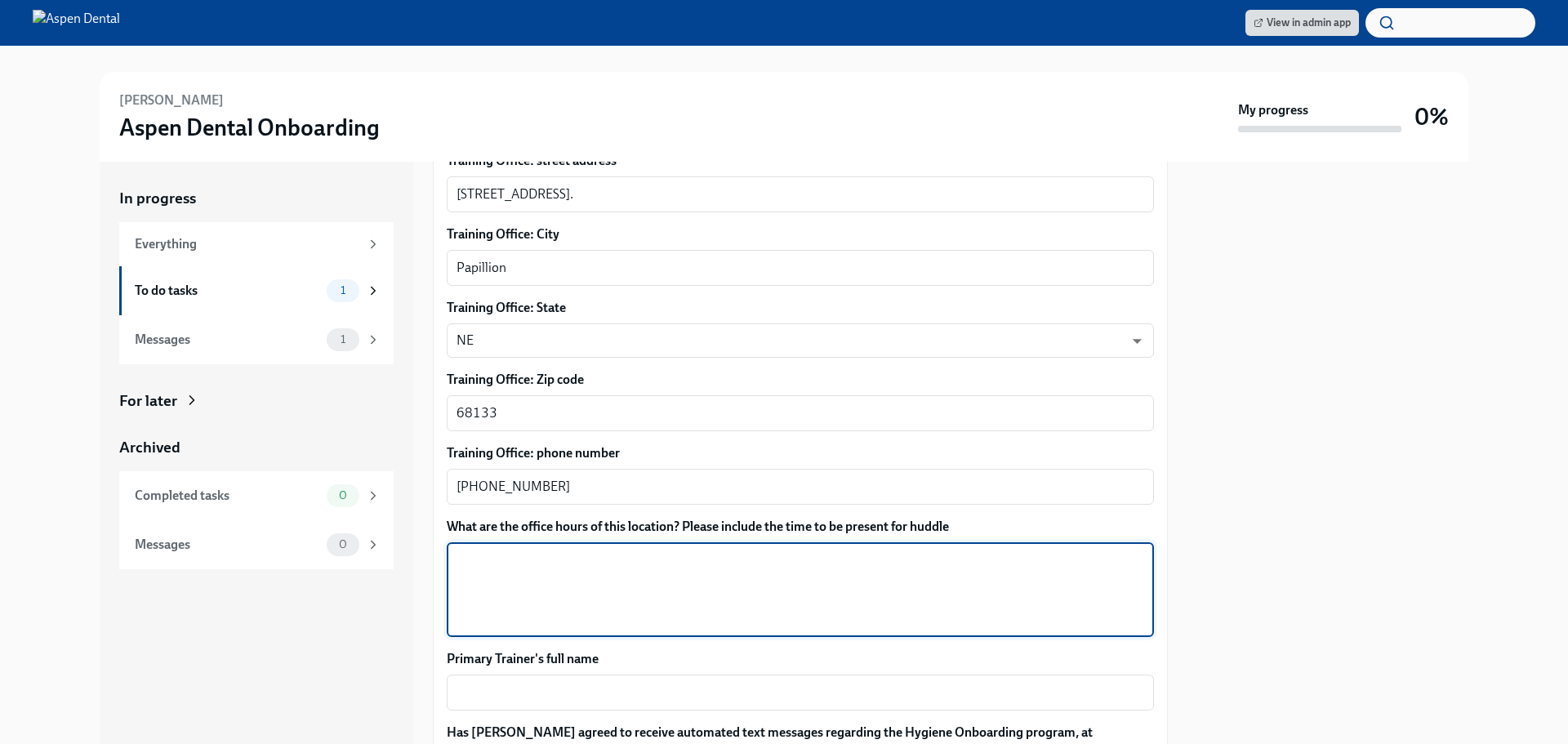
click at [513, 572] on textarea "What are the office hours of this location? Please include the time to be prese…" at bounding box center [800, 589] width 688 height 78
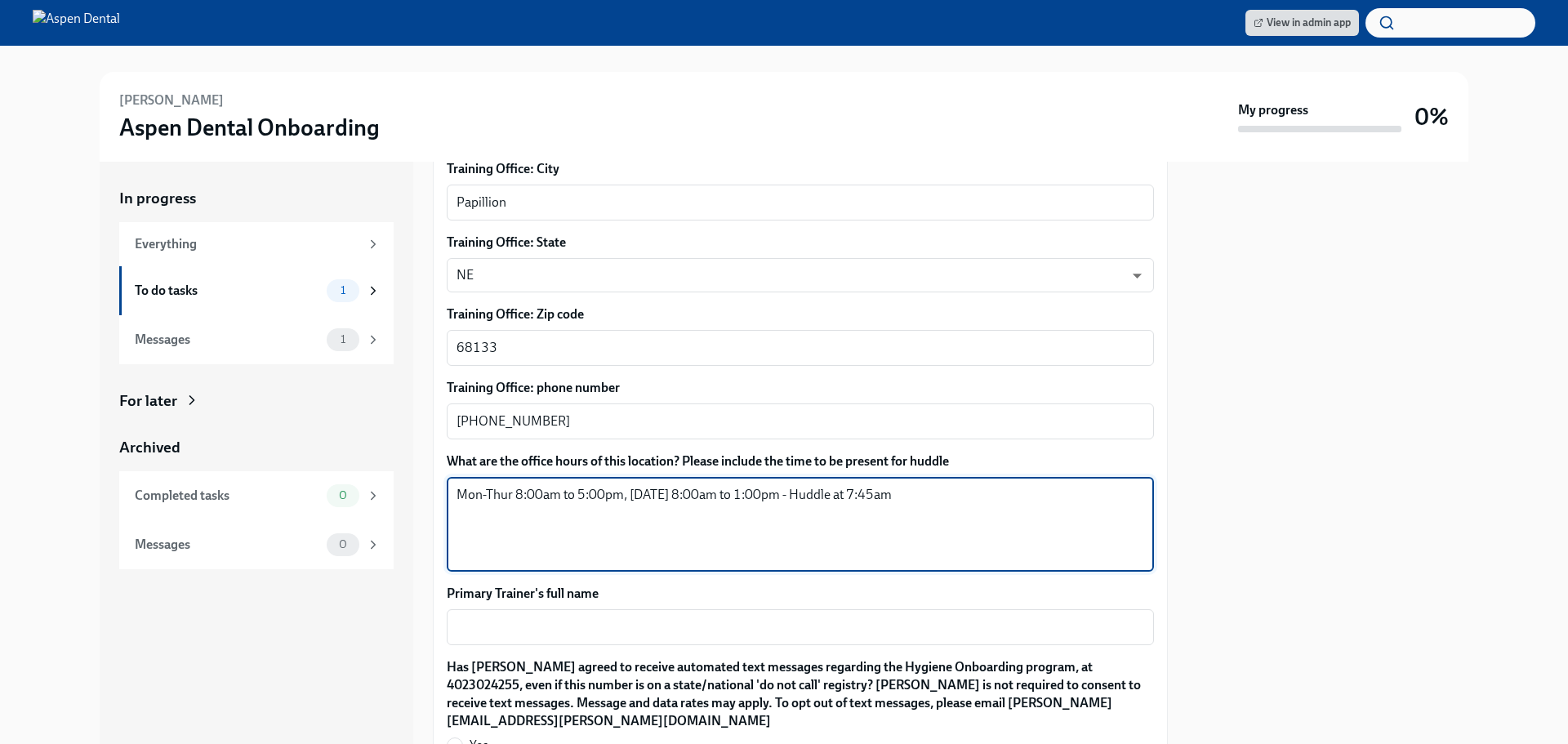
scroll to position [1225, 0]
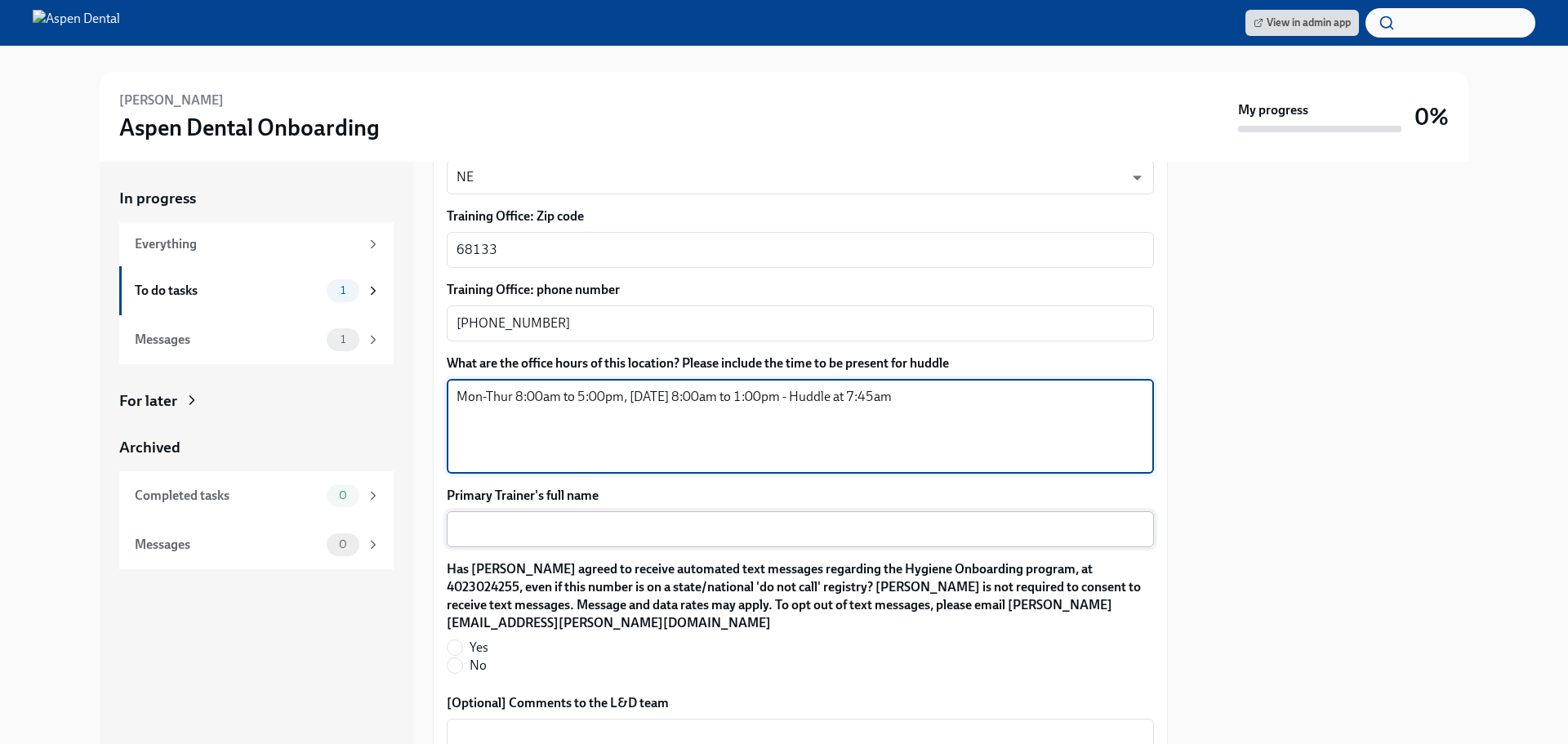
type textarea "Mon-Thur 8:00am to 5:00pm, [DATE] 8:00am to 1:00pm - Huddle at 7:45am"
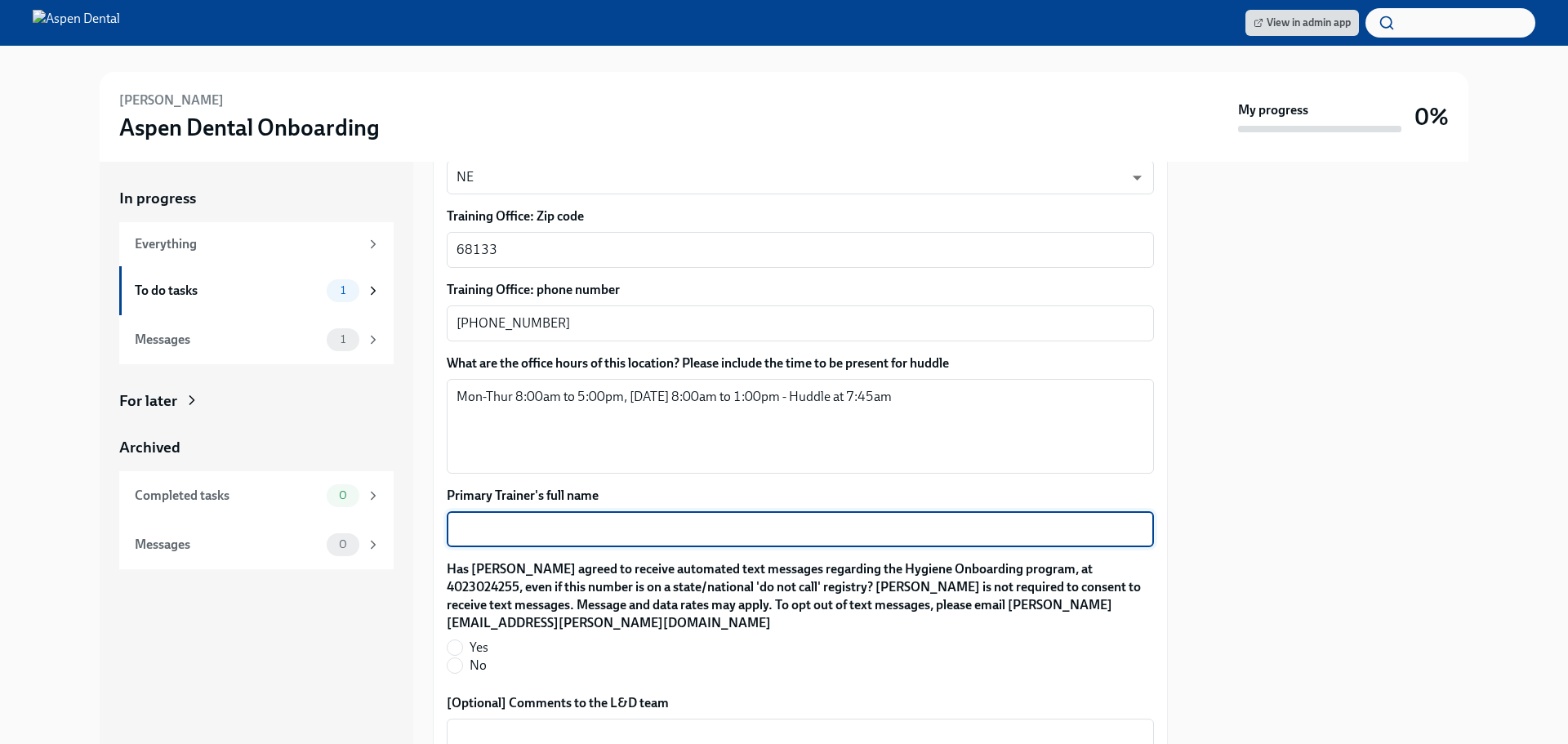
click at [503, 522] on textarea "Primary Trainer's full name" at bounding box center [800, 529] width 688 height 20
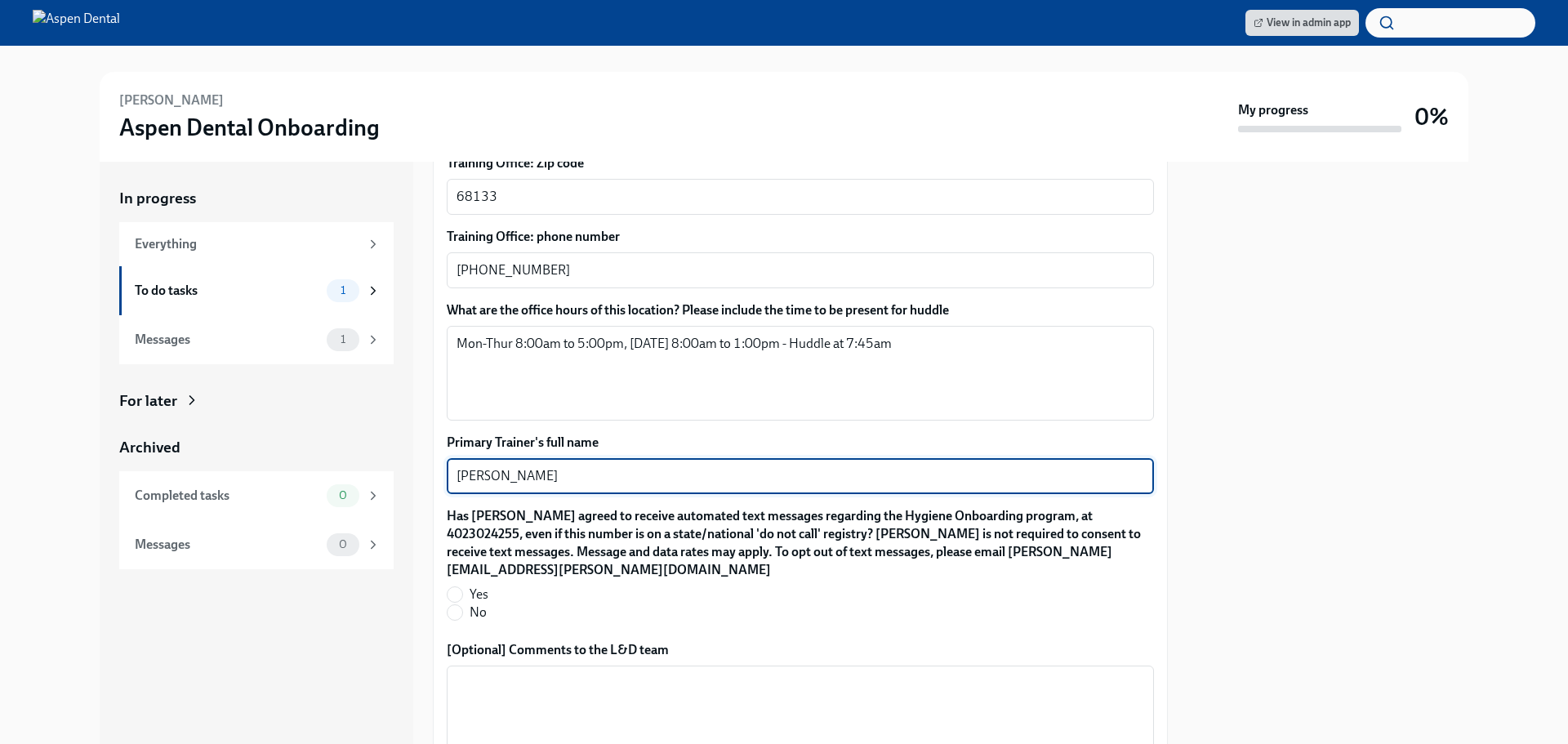
scroll to position [1306, 0]
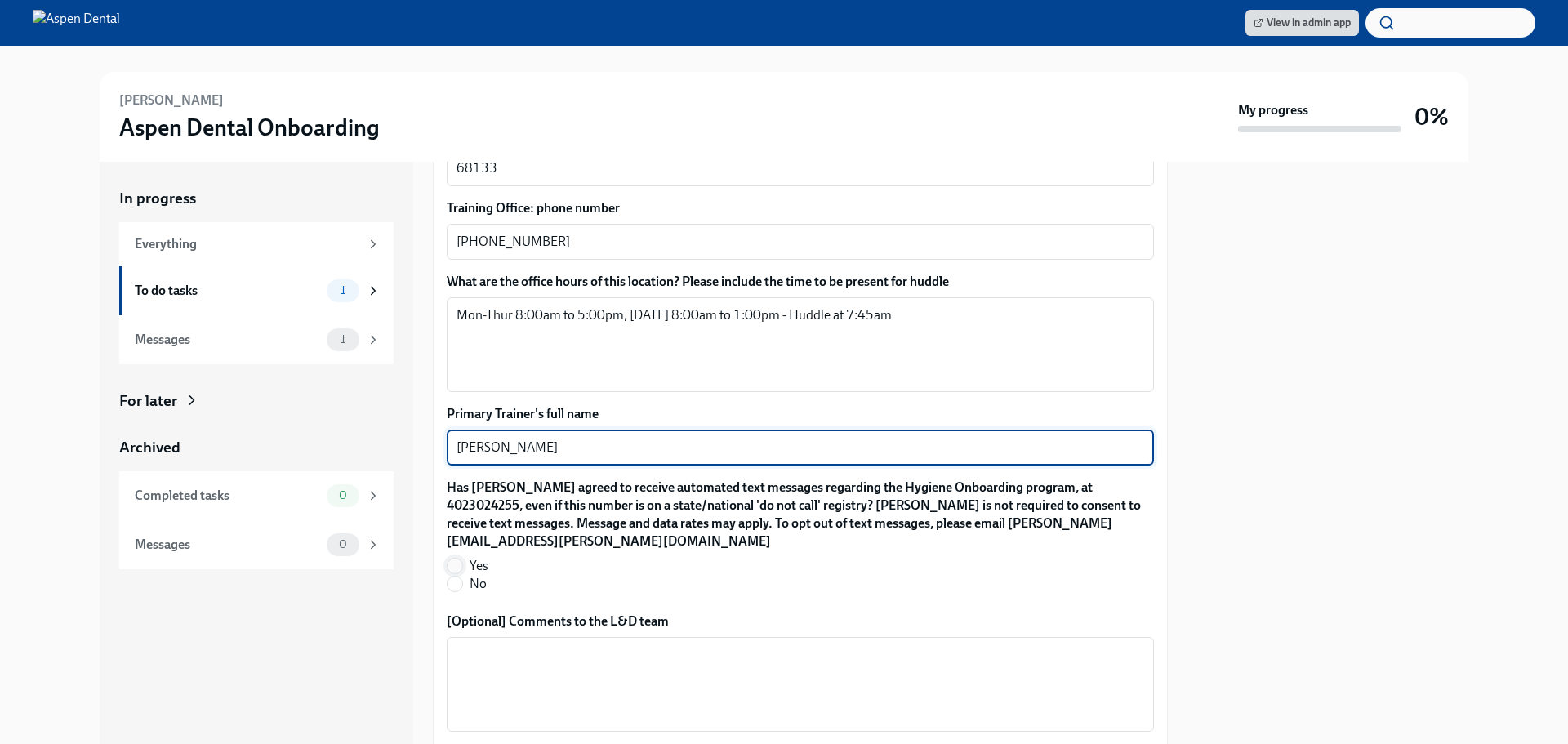
type textarea "[PERSON_NAME]"
click at [458, 567] on input "Yes" at bounding box center [456, 566] width 15 height 15
radio input "true"
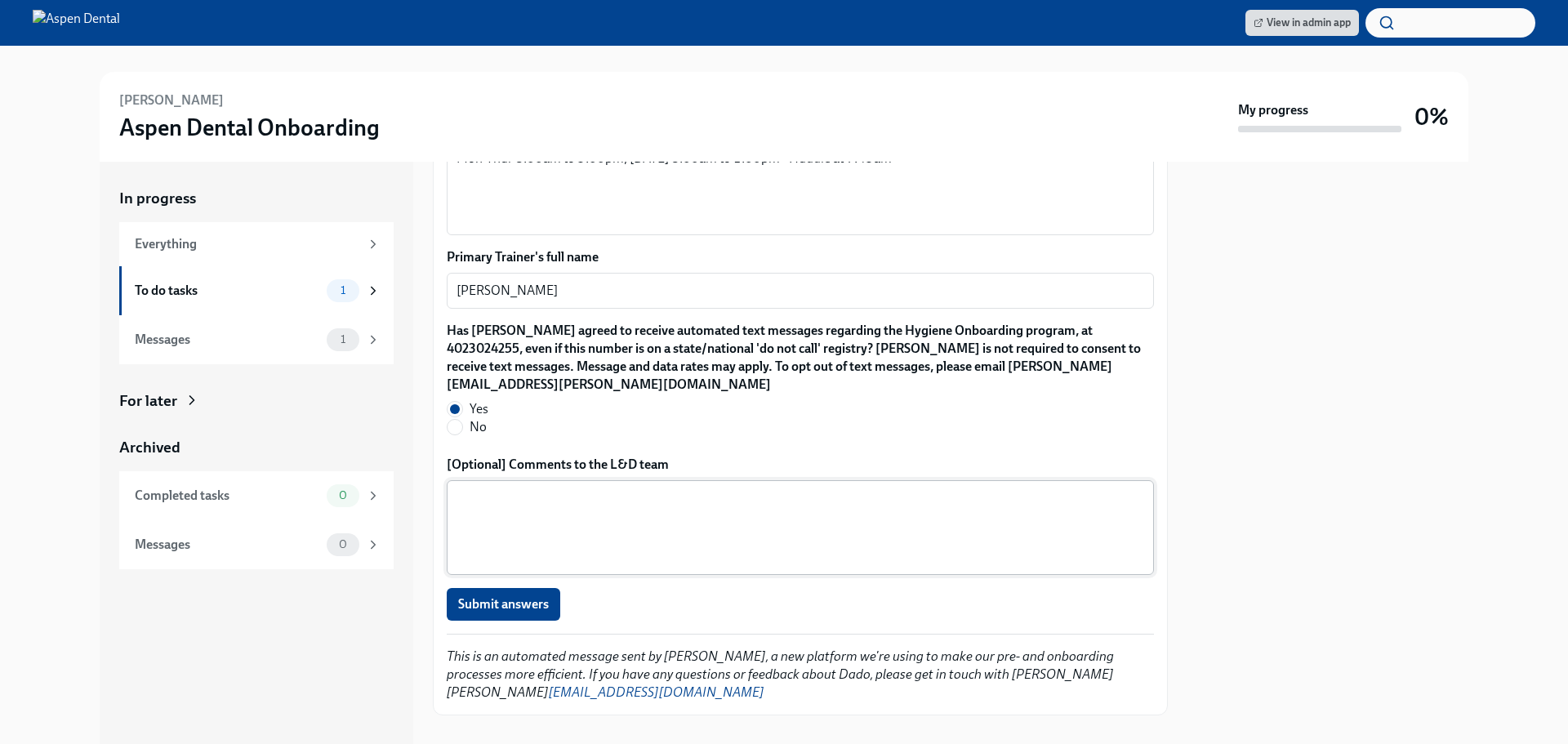
scroll to position [1469, 0]
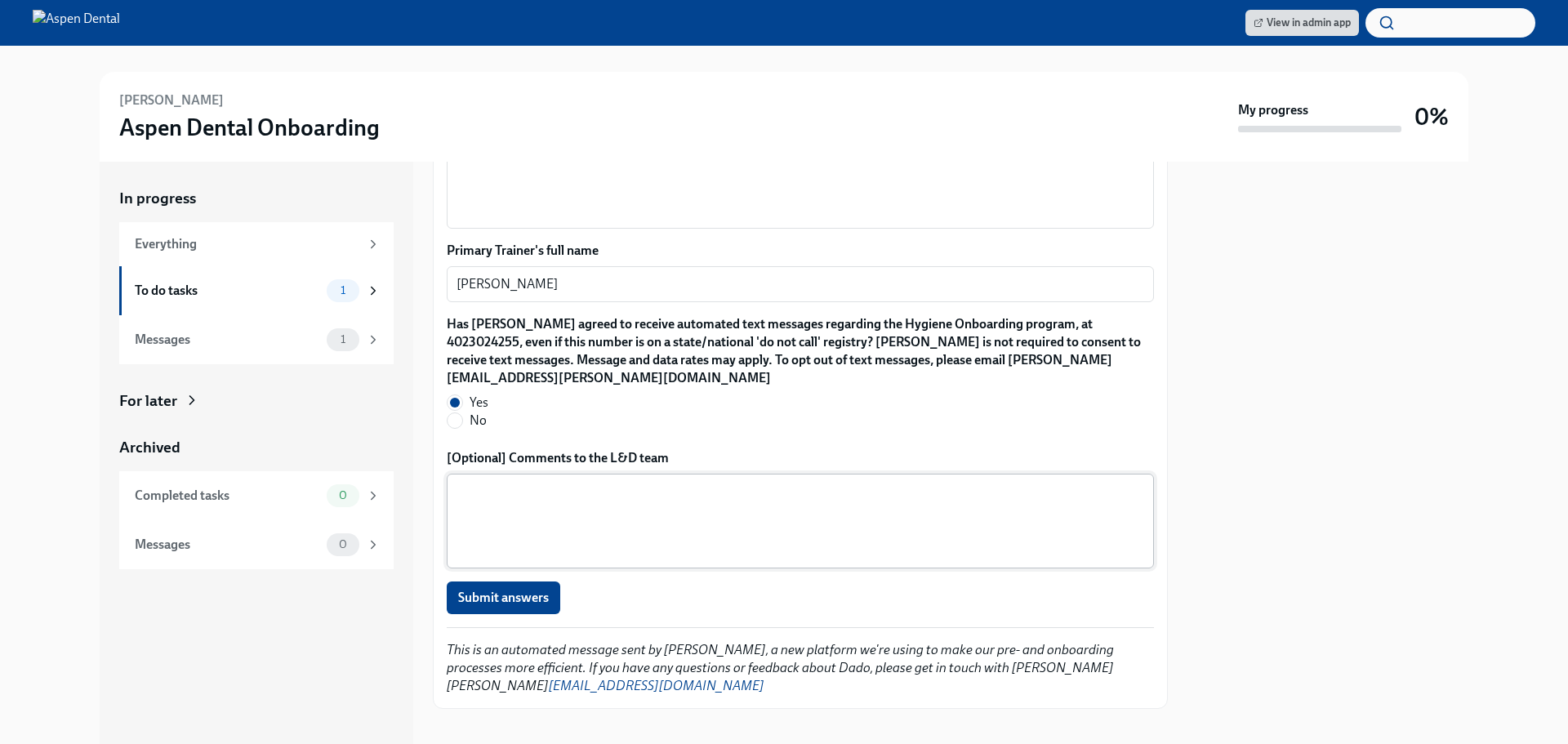
click at [593, 500] on textarea "[Optional] Comments to the L&D team" at bounding box center [800, 520] width 688 height 78
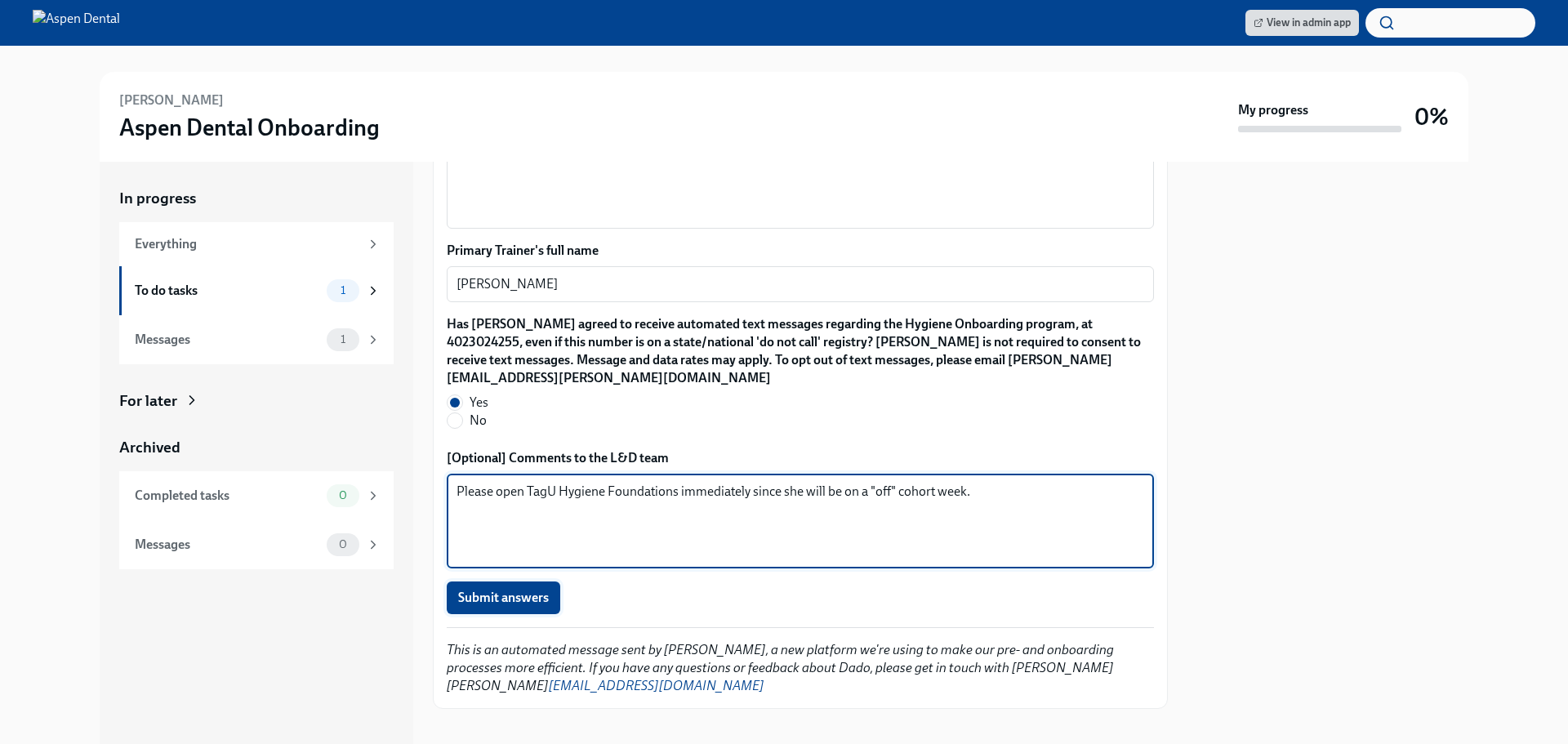
type textarea "Please open TagU Hygiene Foundations immediately since she will be on a "off" c…"
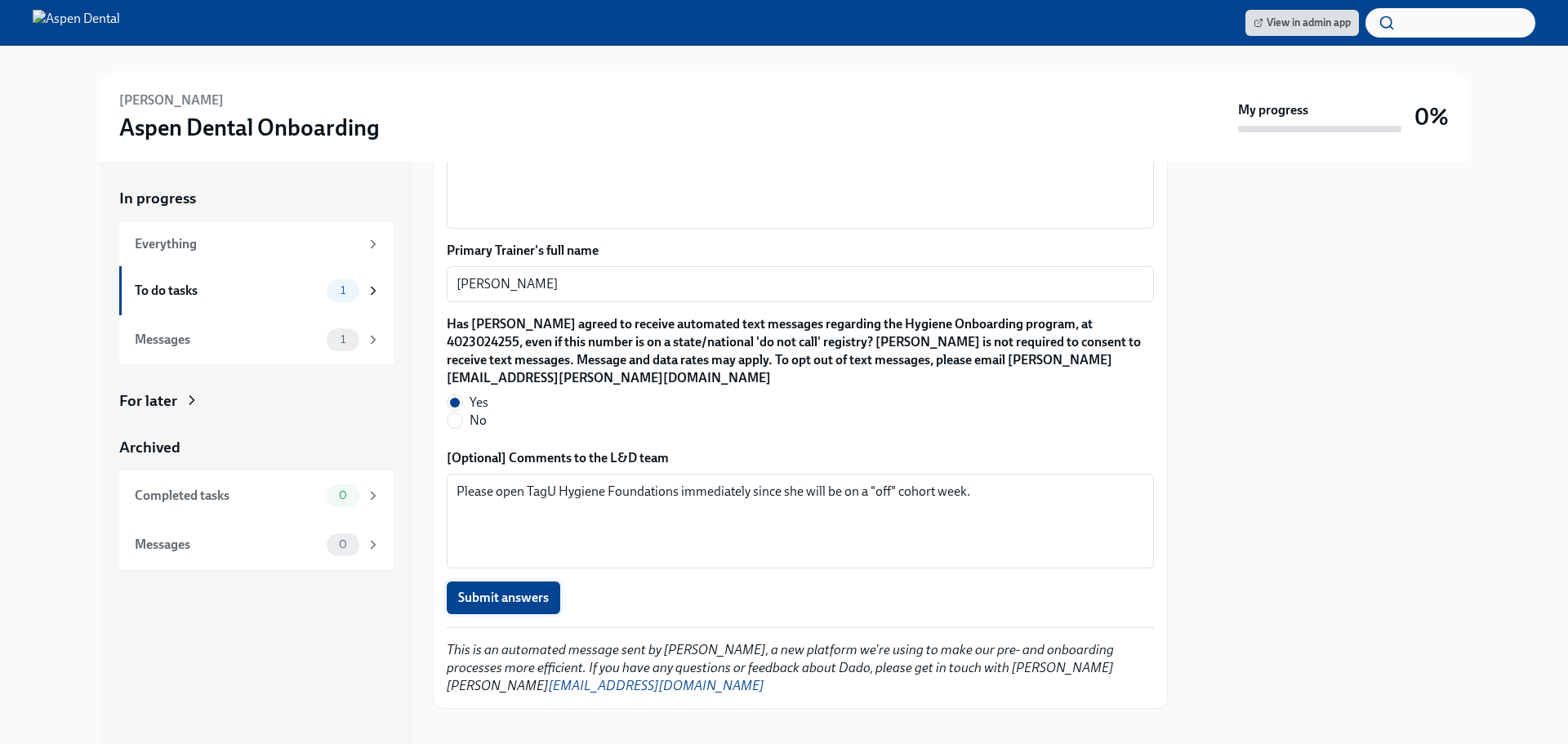
click at [514, 593] on span "Submit answers" at bounding box center [504, 597] width 90 height 16
